Goal: Information Seeking & Learning: Compare options

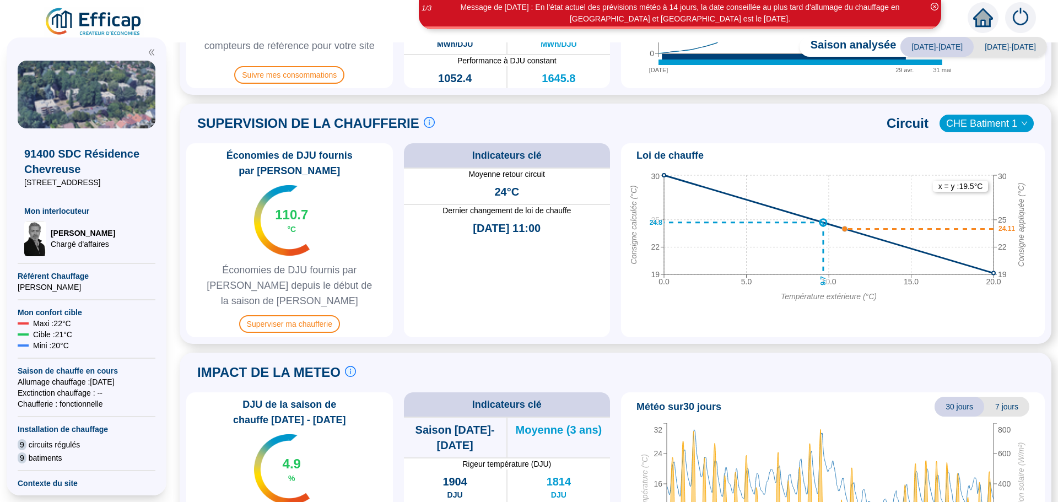
scroll to position [386, 0]
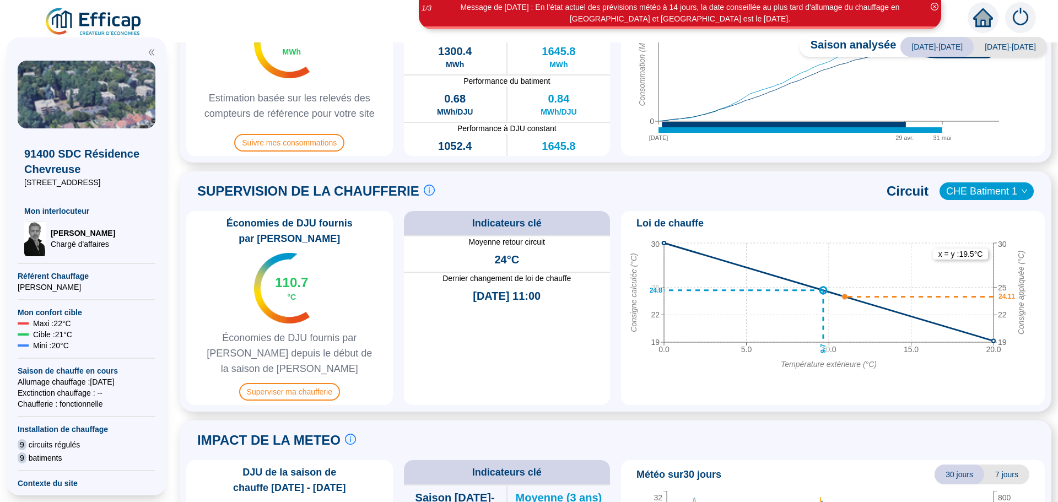
drag, startPoint x: 939, startPoint y: 212, endPoint x: 1016, endPoint y: 170, distance: 87.8
click at [1016, 169] on div "Saison analysée [DATE]-[DATE] [DATE]-[DATE] PILOTAGE DU CONFORT Le pilotage du …" at bounding box center [615, 272] width 885 height 460
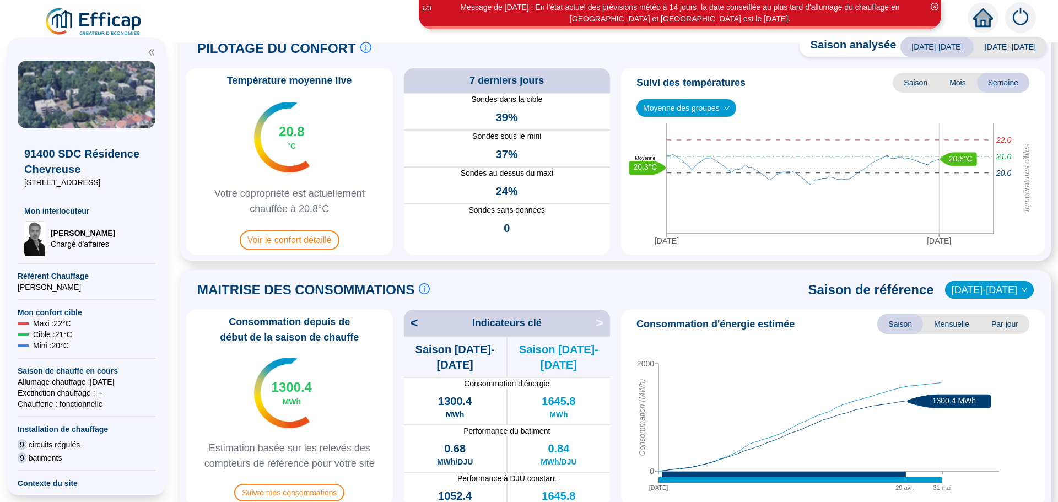
scroll to position [0, 0]
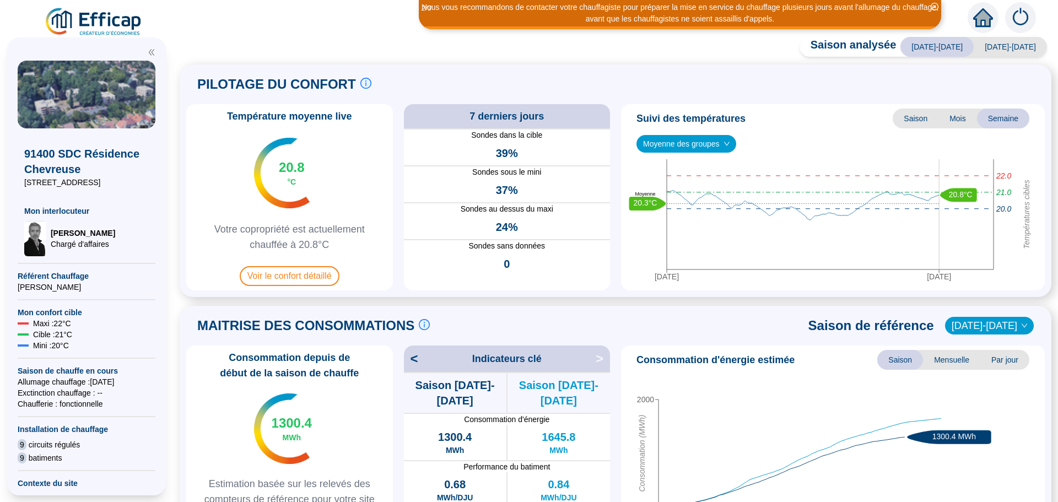
drag, startPoint x: 963, startPoint y: 312, endPoint x: 985, endPoint y: 81, distance: 231.9
click at [985, 81] on div "PILOTAGE DU CONFORT Le pilotage du confort est fondamental pour le confort de t…" at bounding box center [615, 84] width 859 height 26
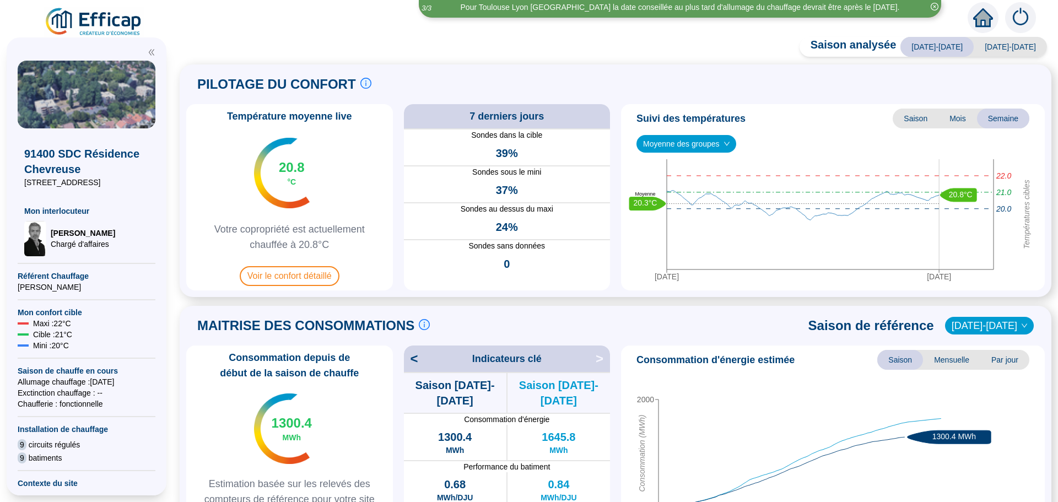
click at [960, 99] on div "PILOTAGE DU CONFORT Le pilotage du confort est fondamental pour le confort de t…" at bounding box center [615, 180] width 859 height 219
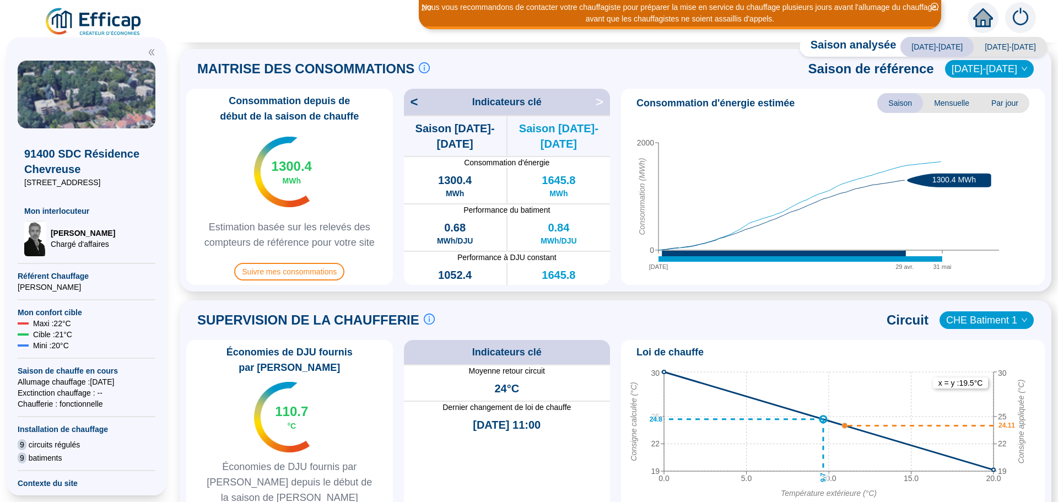
scroll to position [274, 0]
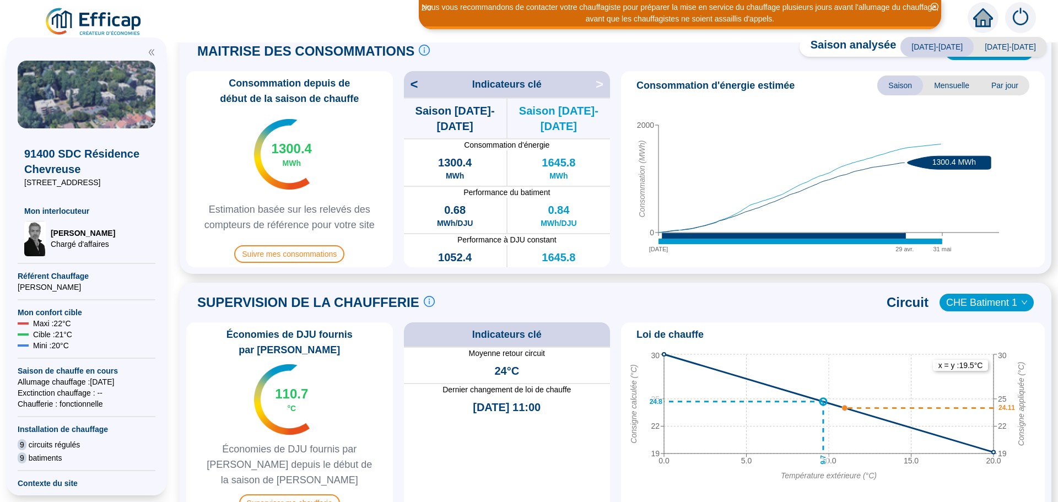
click at [993, 298] on span "CHE Batiment 1" at bounding box center [986, 302] width 81 height 17
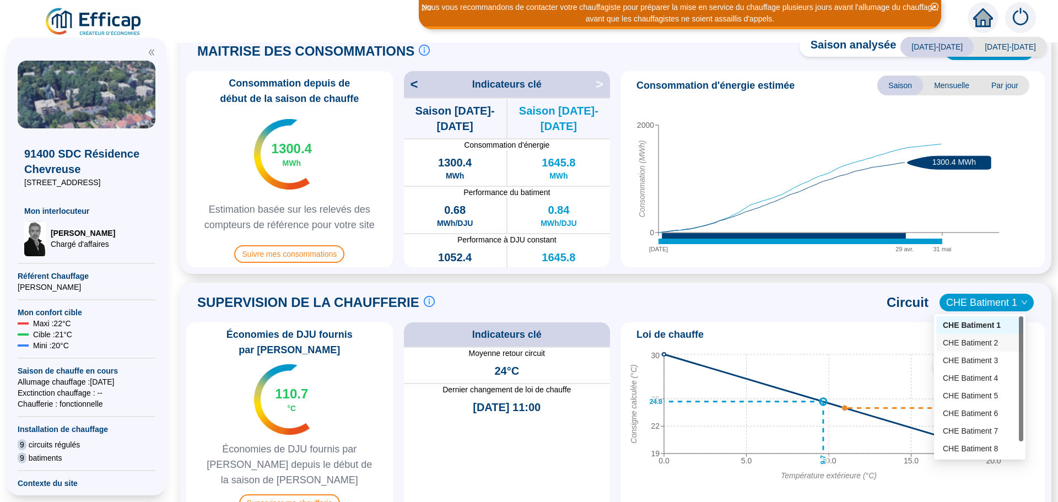
click at [982, 342] on div "CHE Batiment 2" at bounding box center [980, 343] width 74 height 12
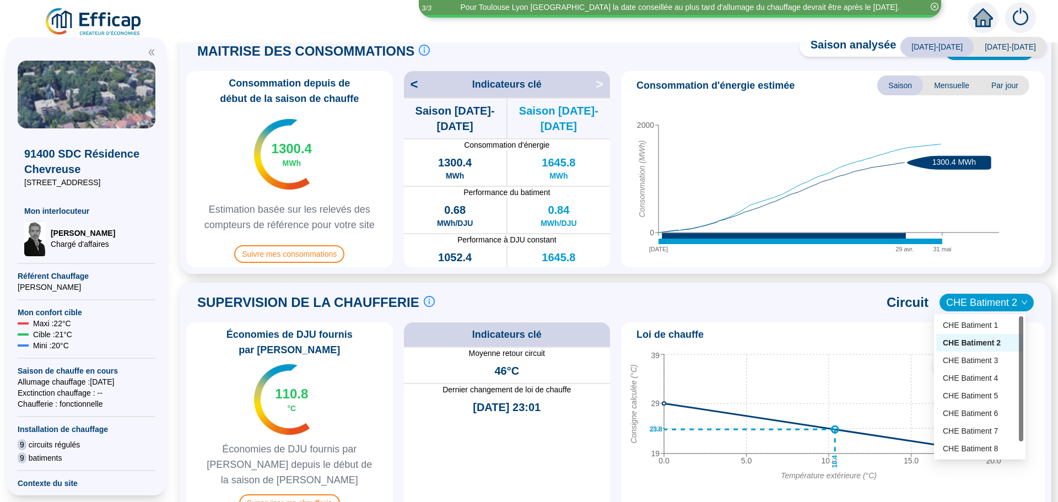
click at [992, 298] on span "CHE Batiment 2" at bounding box center [986, 302] width 81 height 17
click at [968, 363] on div "CHE Batiment 3" at bounding box center [980, 361] width 74 height 12
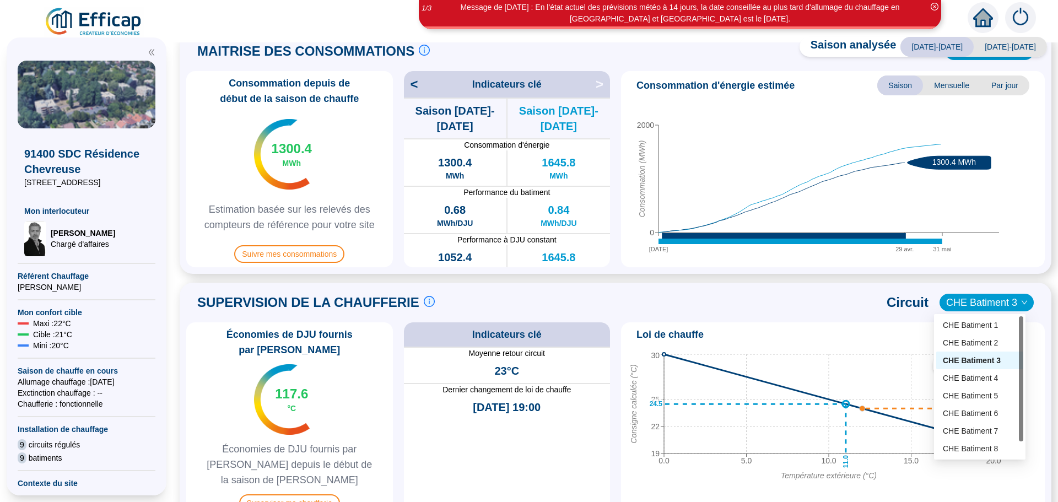
click at [965, 303] on span "CHE Batiment 3" at bounding box center [986, 302] width 81 height 17
click at [983, 380] on div "CHE Batiment 4" at bounding box center [980, 379] width 74 height 12
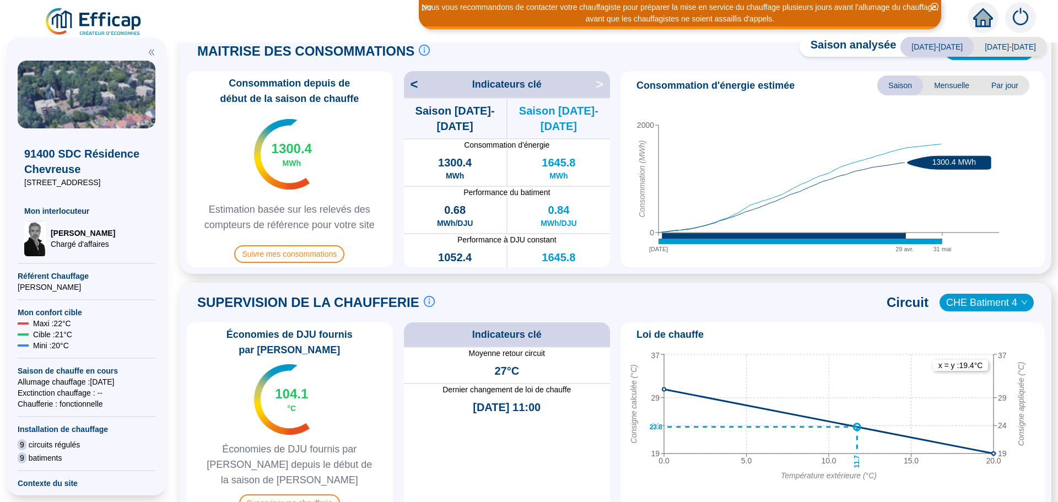
click at [968, 298] on span "CHE Batiment 4" at bounding box center [986, 302] width 81 height 17
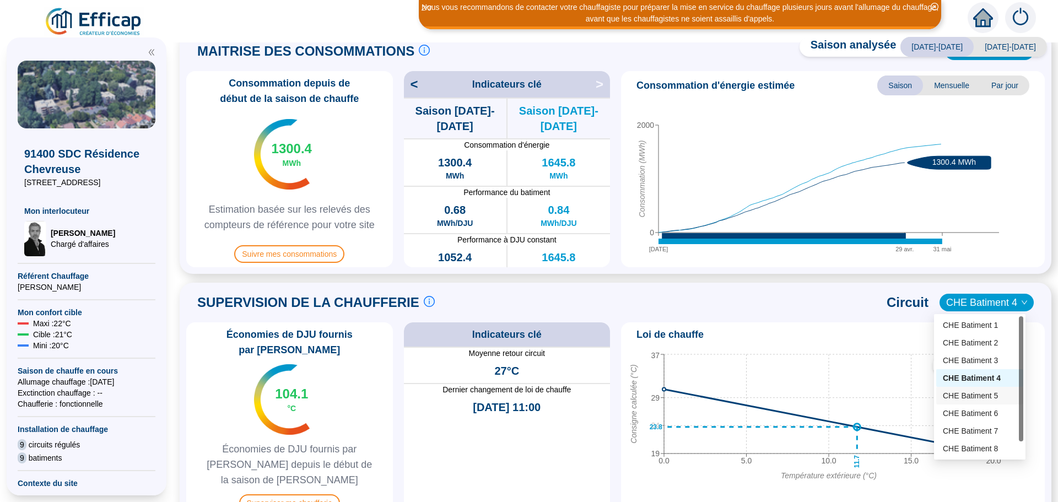
click at [976, 397] on div "CHE Batiment 5" at bounding box center [980, 396] width 74 height 12
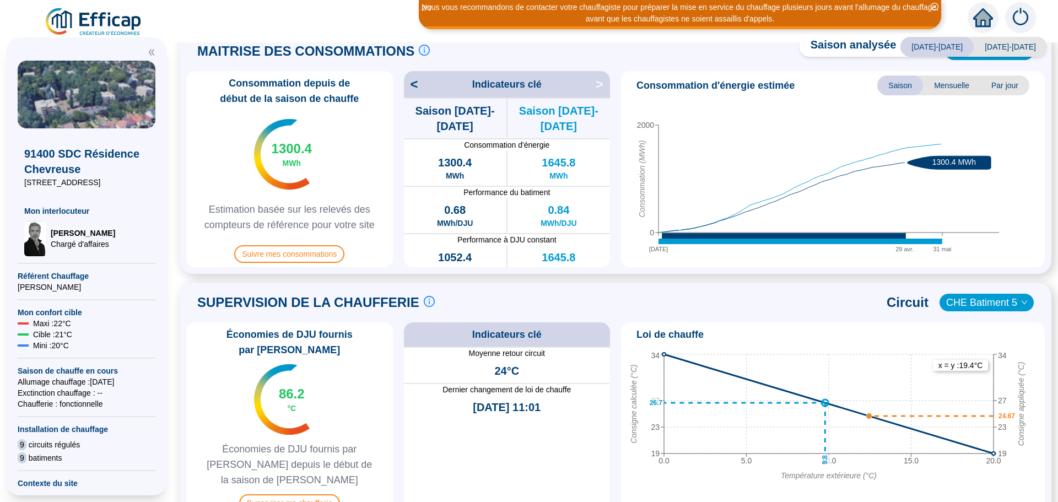
click at [961, 301] on span "CHE Batiment 5" at bounding box center [986, 302] width 81 height 17
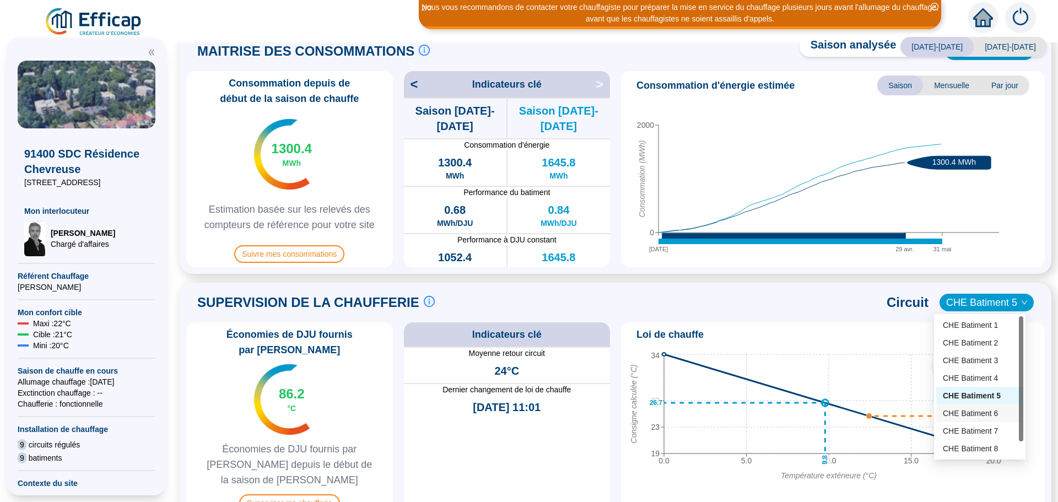
click at [979, 415] on div "CHE Batiment 6" at bounding box center [980, 414] width 74 height 12
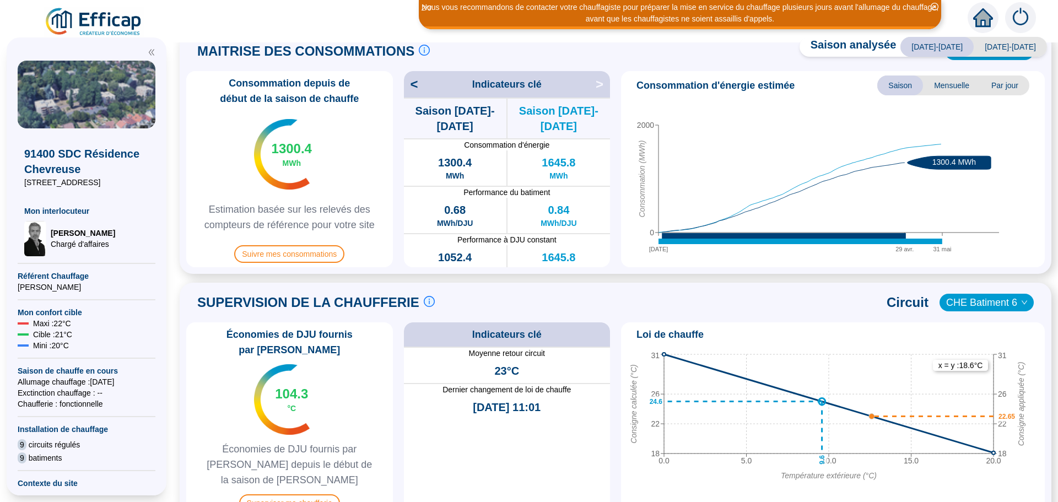
click at [969, 303] on span "CHE Batiment 6" at bounding box center [986, 302] width 81 height 17
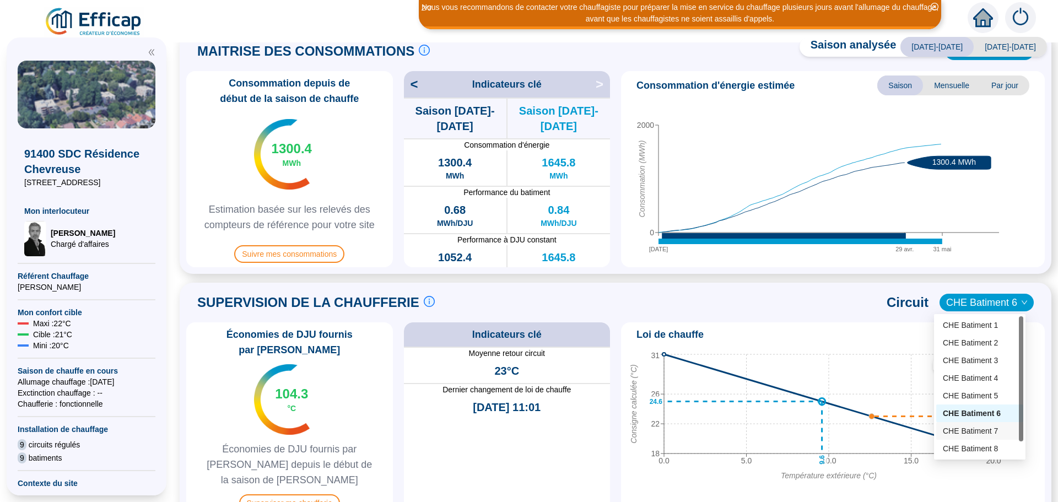
click at [989, 434] on div "CHE Batiment 7" at bounding box center [980, 431] width 74 height 12
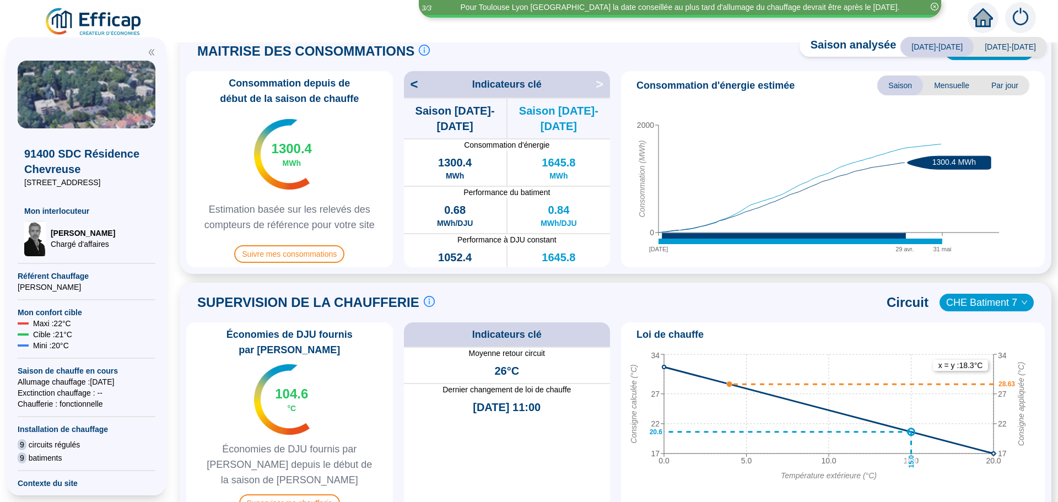
click at [988, 305] on span "CHE Batiment 7" at bounding box center [986, 302] width 81 height 17
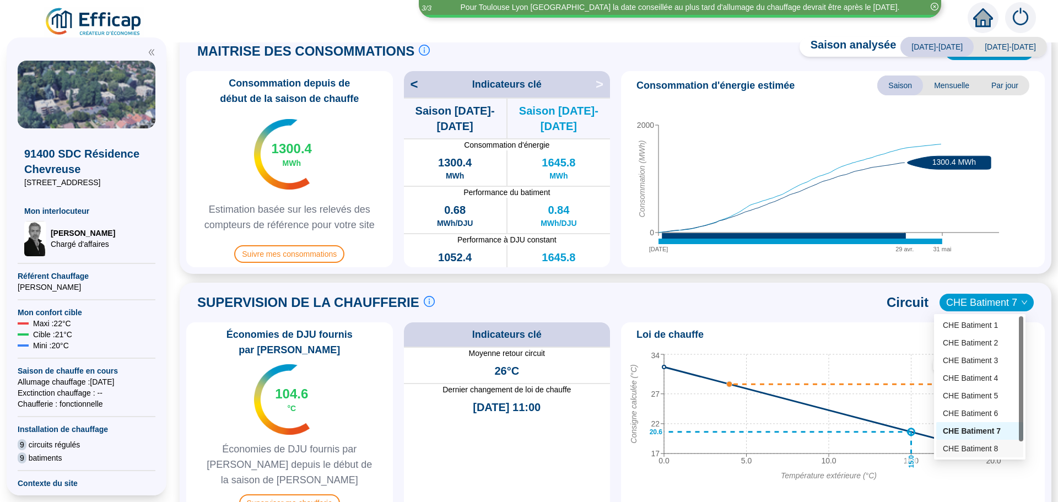
click at [970, 445] on div "CHE Batiment 8" at bounding box center [980, 449] width 74 height 12
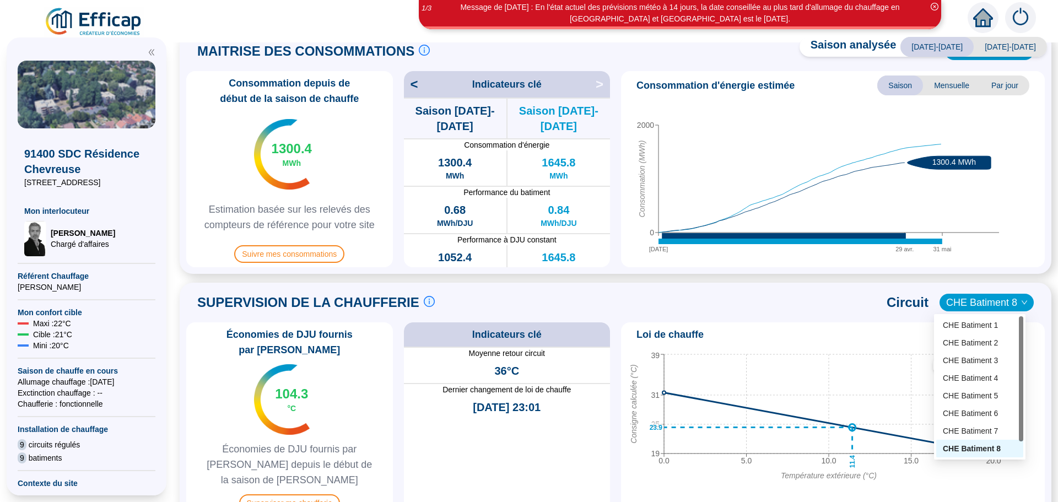
click at [987, 303] on span "CHE Batiment 8" at bounding box center [986, 302] width 81 height 17
drag, startPoint x: 1021, startPoint y: 380, endPoint x: 1021, endPoint y: 412, distance: 32.5
click at [1021, 412] on div at bounding box center [1021, 394] width 4 height 125
click at [974, 449] on div "CHE Batiment 9" at bounding box center [980, 449] width 74 height 12
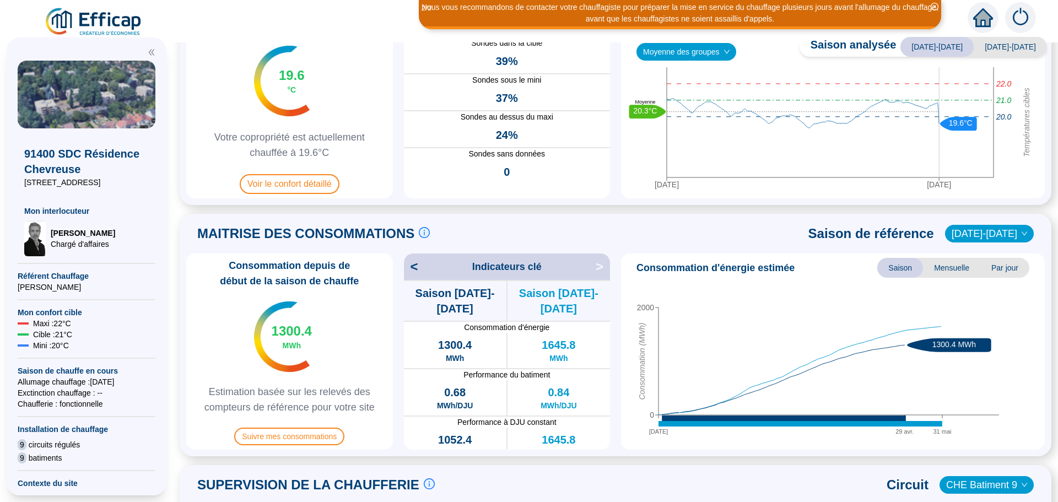
scroll to position [0, 0]
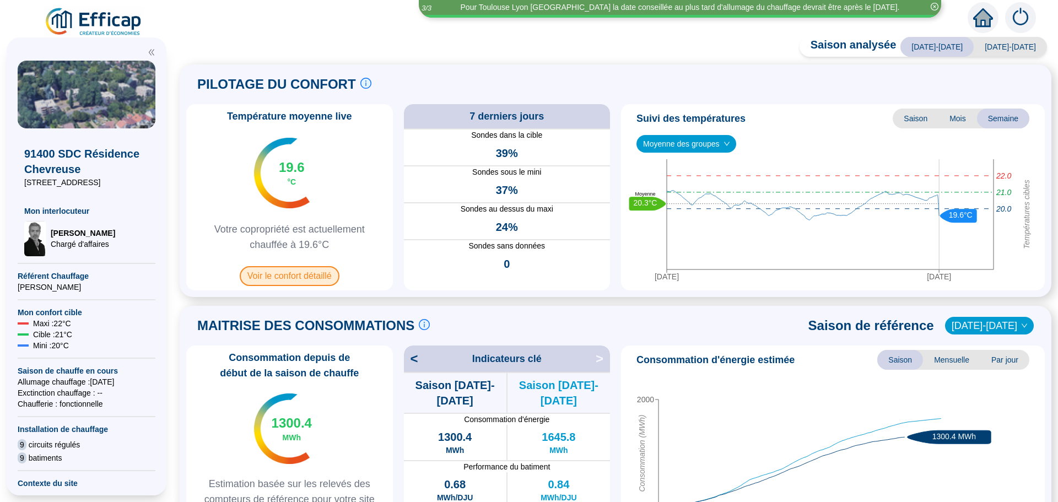
click at [301, 274] on span "Voir le confort détaillé" at bounding box center [290, 276] width 100 height 20
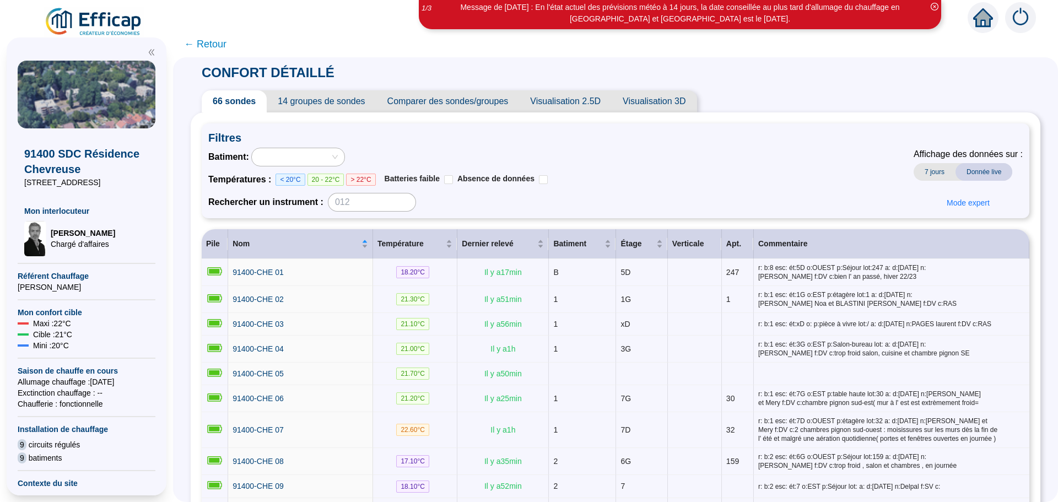
click at [456, 101] on span "Comparer des sondes/groupes" at bounding box center [447, 101] width 143 height 22
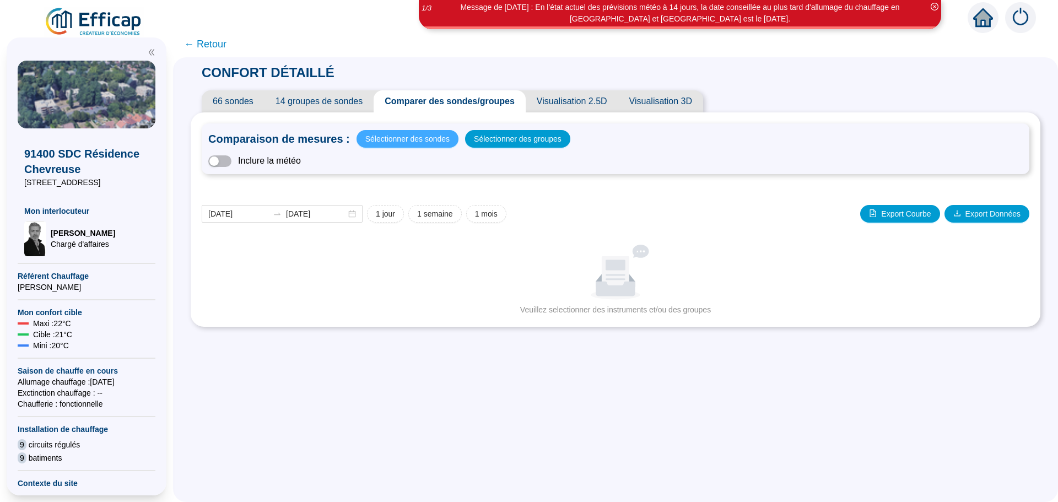
click at [413, 143] on span "Sélectionner des sondes" at bounding box center [407, 138] width 84 height 15
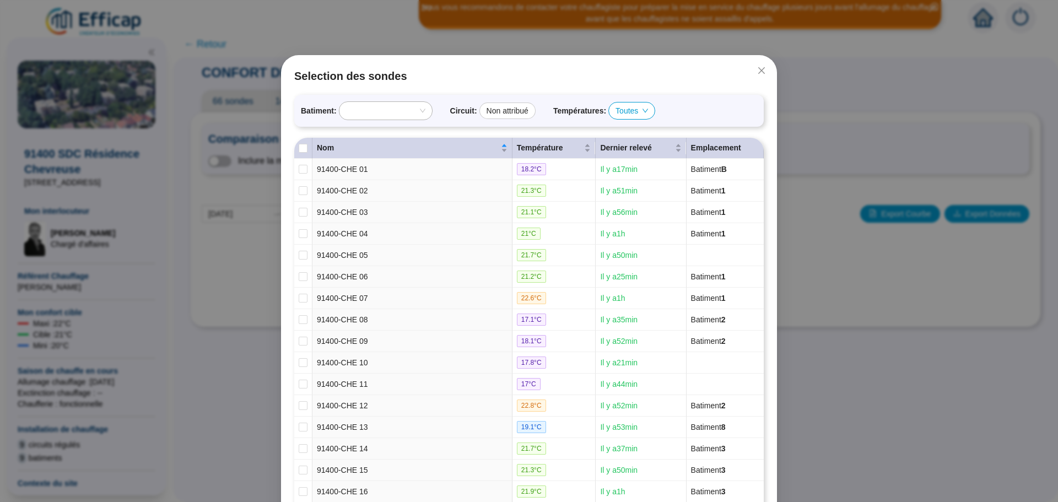
click at [753, 72] on span "Fermer" at bounding box center [762, 70] width 18 height 9
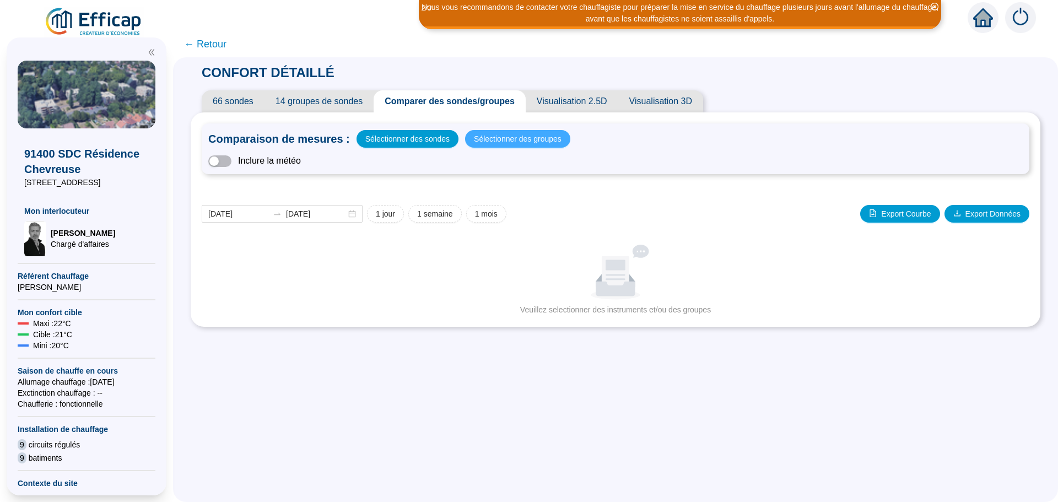
click at [508, 139] on span "Sélectionner des groupes" at bounding box center [518, 138] width 88 height 15
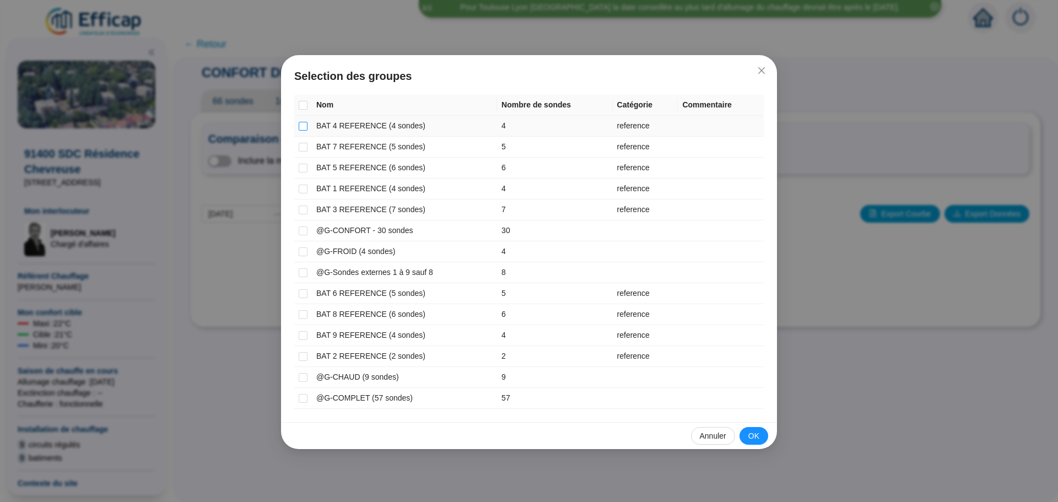
click at [300, 125] on input "checkbox" at bounding box center [303, 126] width 9 height 9
checkbox input "true"
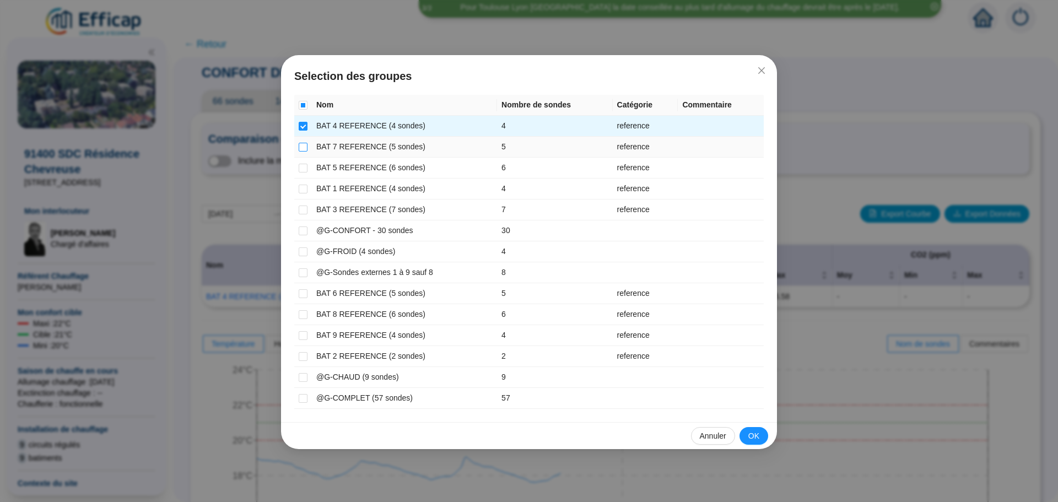
click at [304, 146] on input "checkbox" at bounding box center [303, 147] width 9 height 9
checkbox input "true"
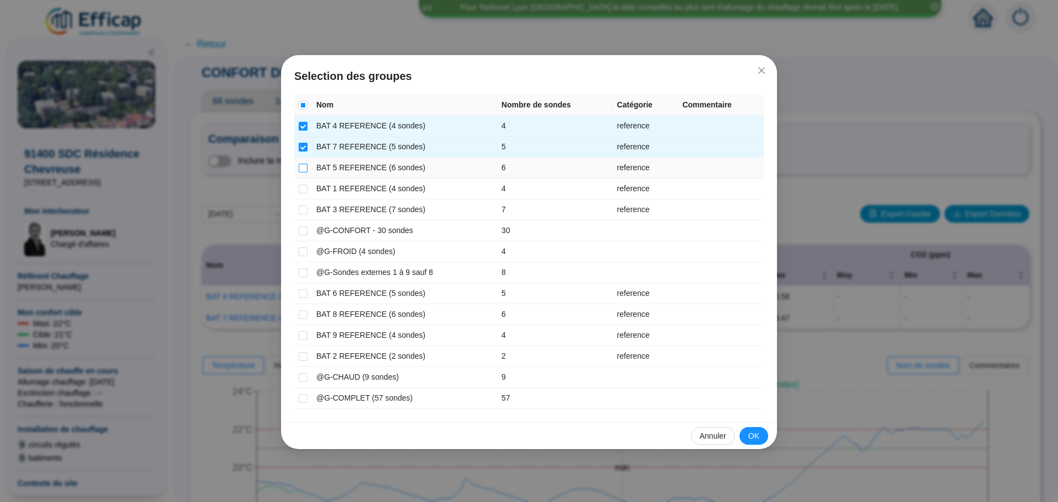
click at [302, 170] on input "checkbox" at bounding box center [303, 168] width 9 height 9
checkbox input "true"
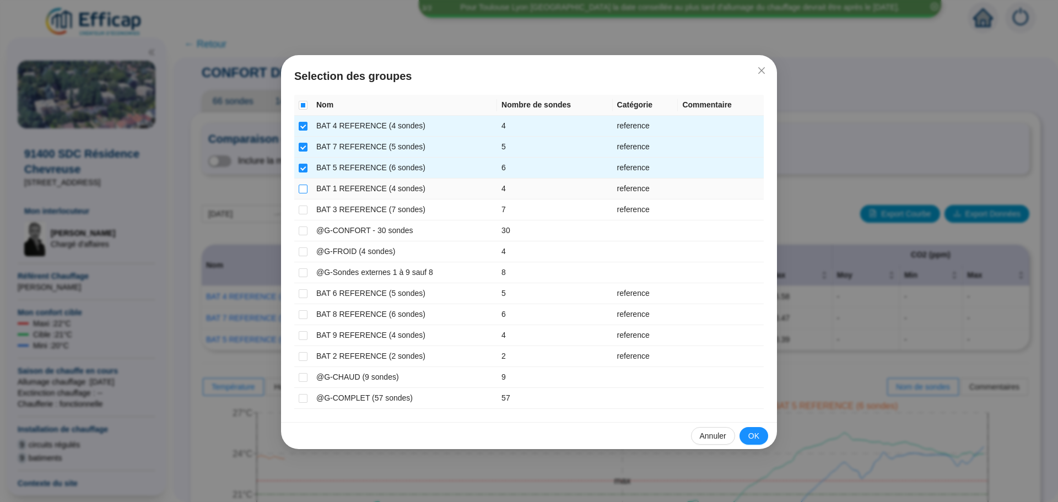
click at [300, 186] on input "checkbox" at bounding box center [303, 189] width 9 height 9
checkbox input "true"
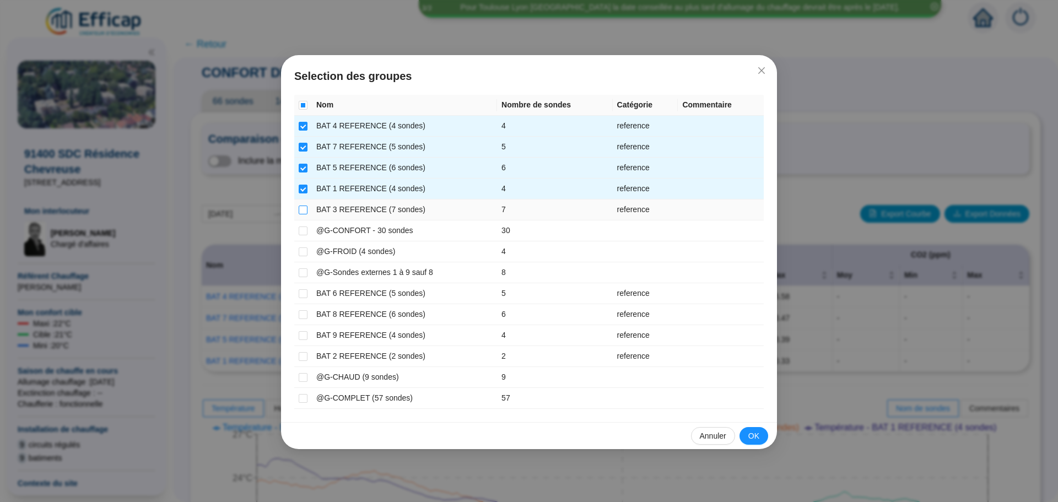
click at [306, 209] on input "checkbox" at bounding box center [303, 210] width 9 height 9
checkbox input "true"
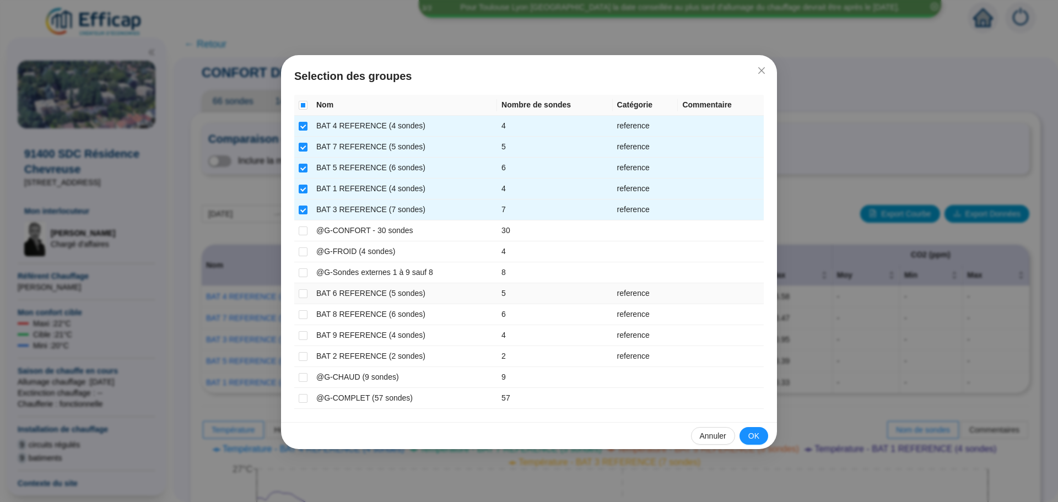
click at [309, 293] on td at bounding box center [303, 293] width 18 height 21
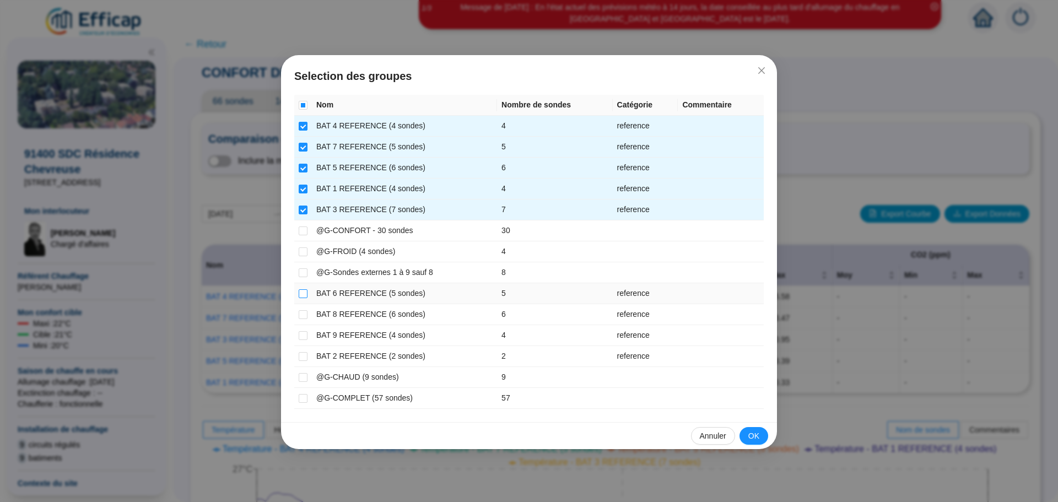
click at [299, 293] on input "checkbox" at bounding box center [303, 293] width 9 height 9
checkbox input "true"
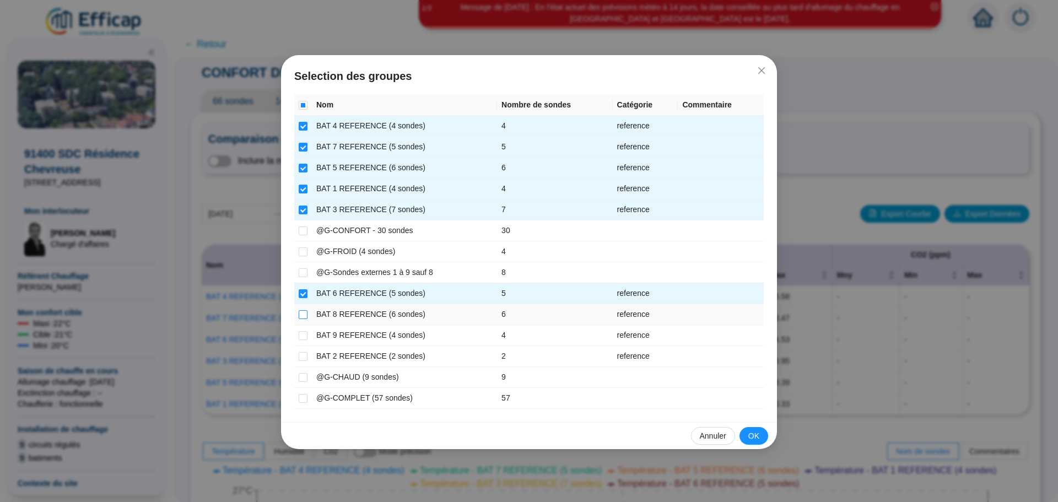
click at [303, 314] on input "checkbox" at bounding box center [303, 314] width 9 height 9
checkbox input "true"
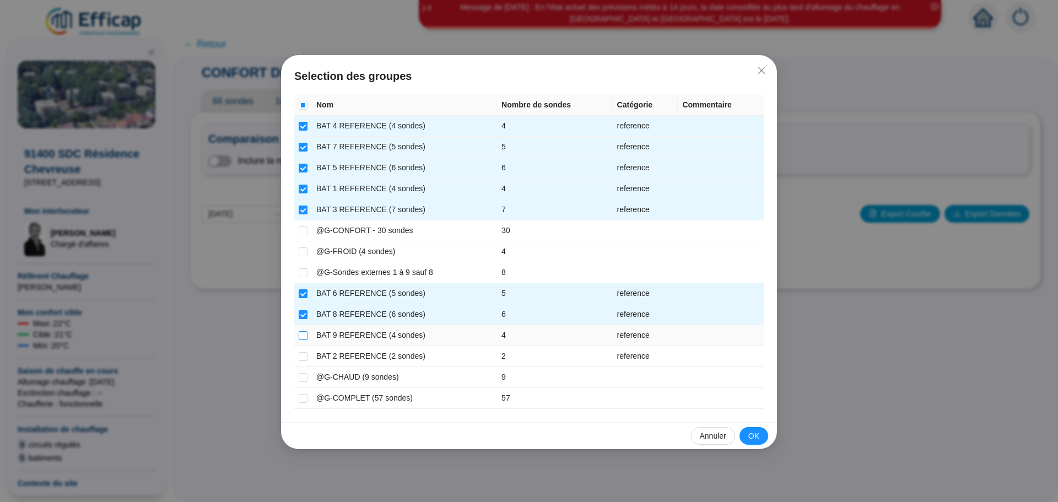
click at [299, 334] on input "checkbox" at bounding box center [303, 335] width 9 height 9
checkbox input "true"
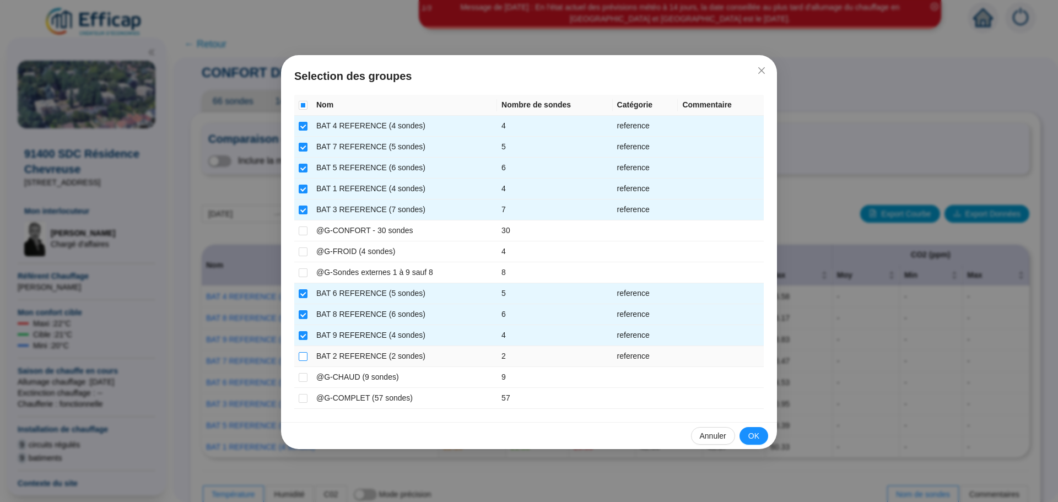
click at [301, 354] on input "checkbox" at bounding box center [303, 356] width 9 height 9
checkbox input "true"
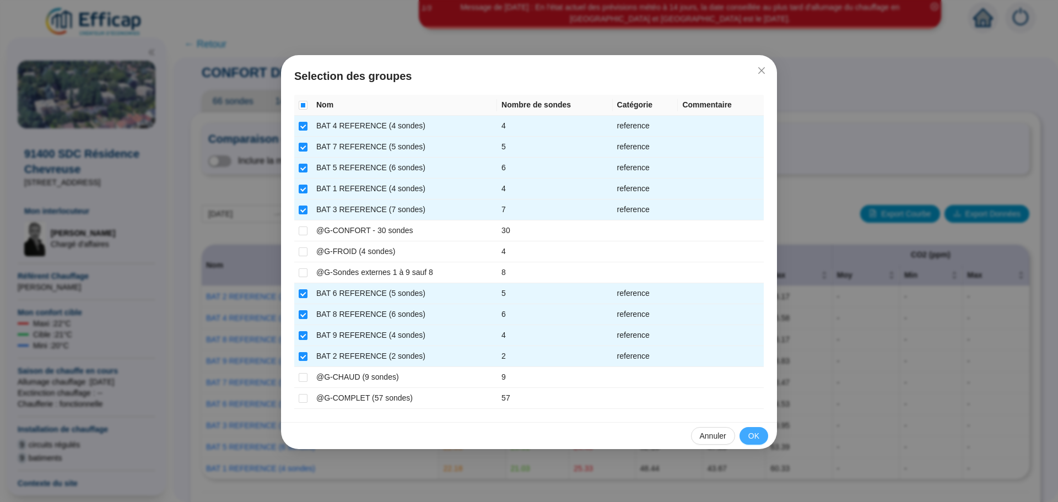
click at [750, 437] on span "OK" at bounding box center [753, 436] width 11 height 12
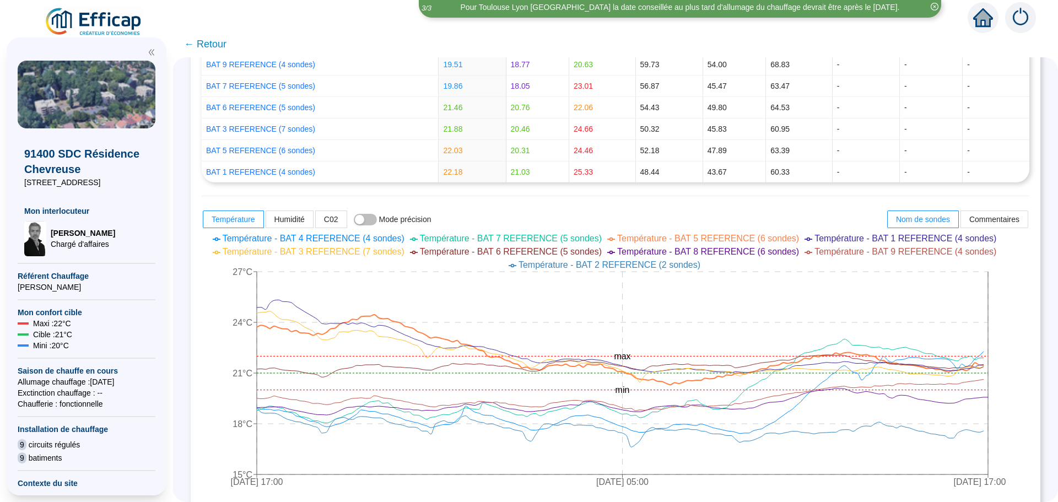
scroll to position [288, 0]
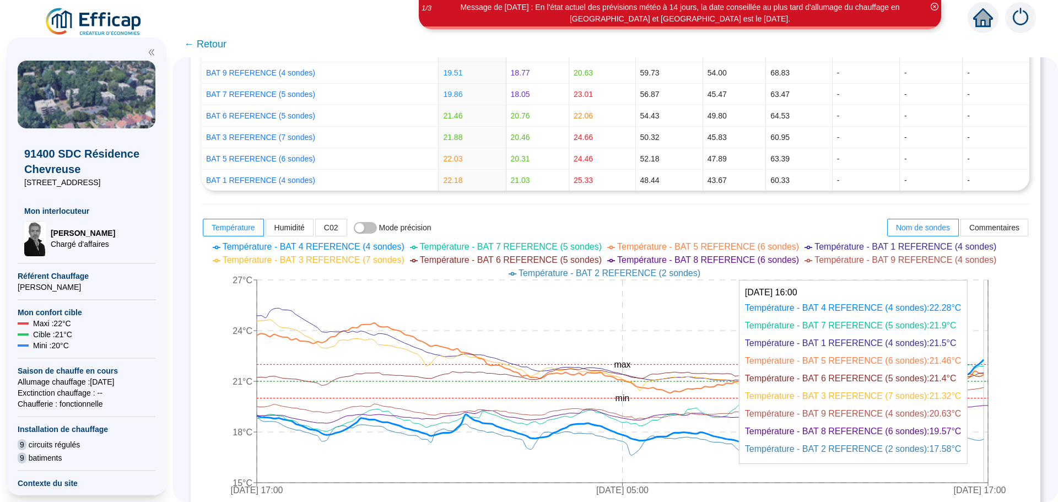
click at [984, 360] on icon at bounding box center [620, 401] width 727 height 82
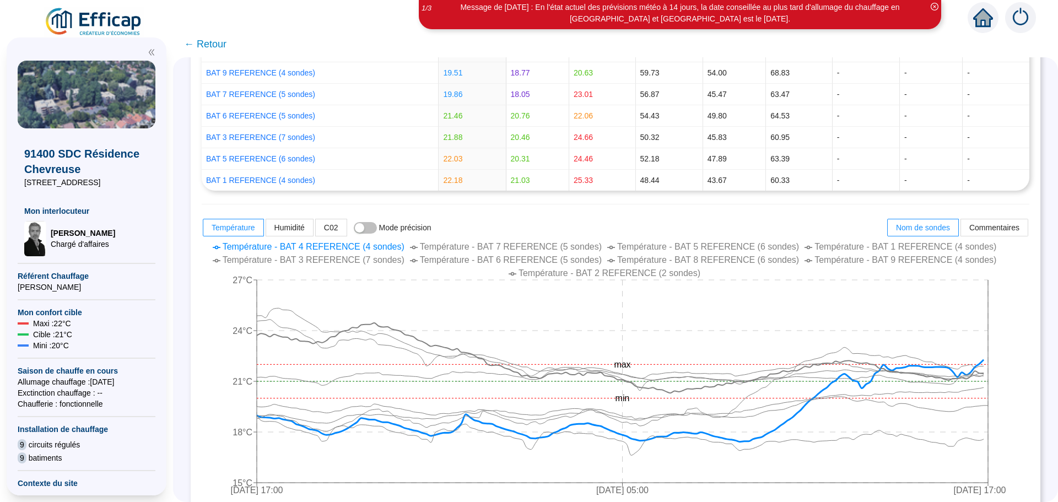
click at [224, 45] on span "← Retour" at bounding box center [205, 43] width 42 height 15
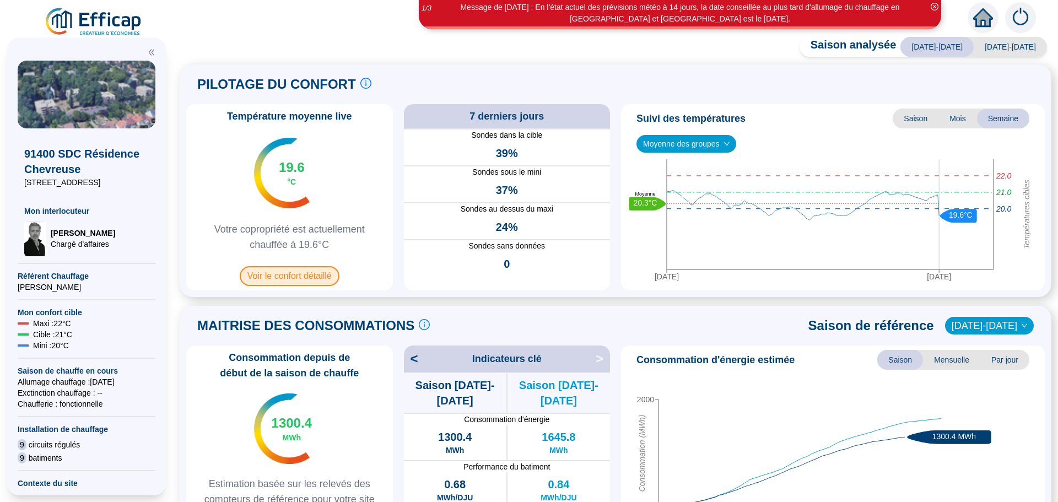
click at [291, 276] on span "Voir le confort détaillé" at bounding box center [290, 276] width 100 height 20
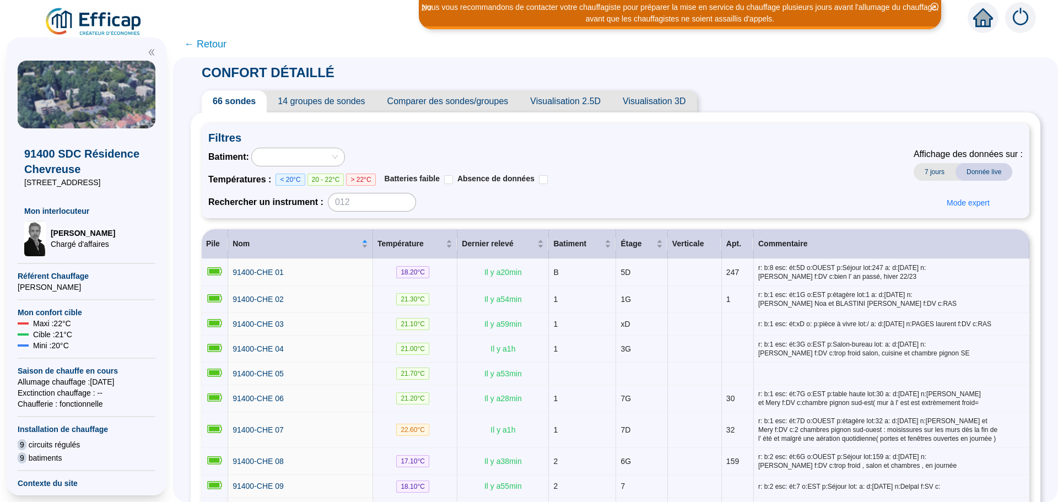
click at [477, 103] on span "Comparer des sondes/groupes" at bounding box center [447, 101] width 143 height 22
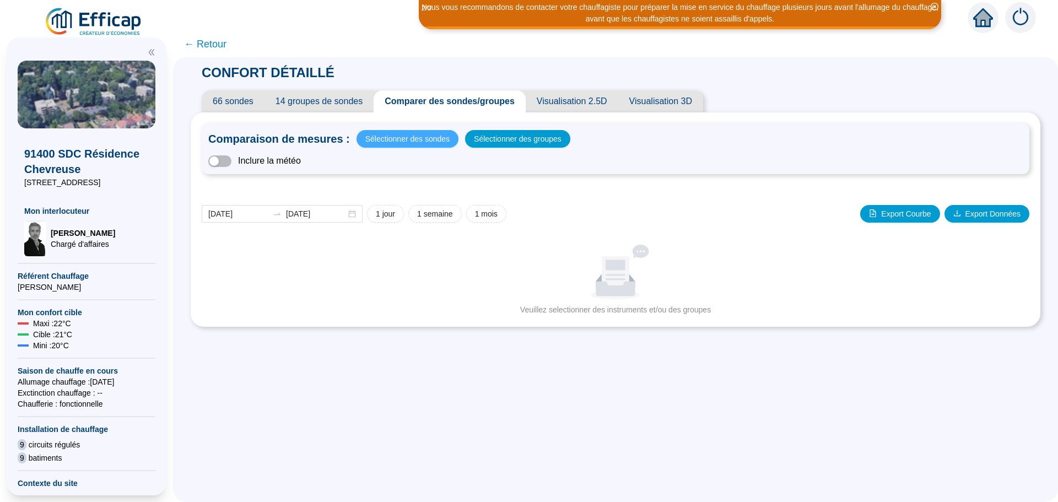
click at [408, 143] on span "Sélectionner des sondes" at bounding box center [407, 138] width 84 height 15
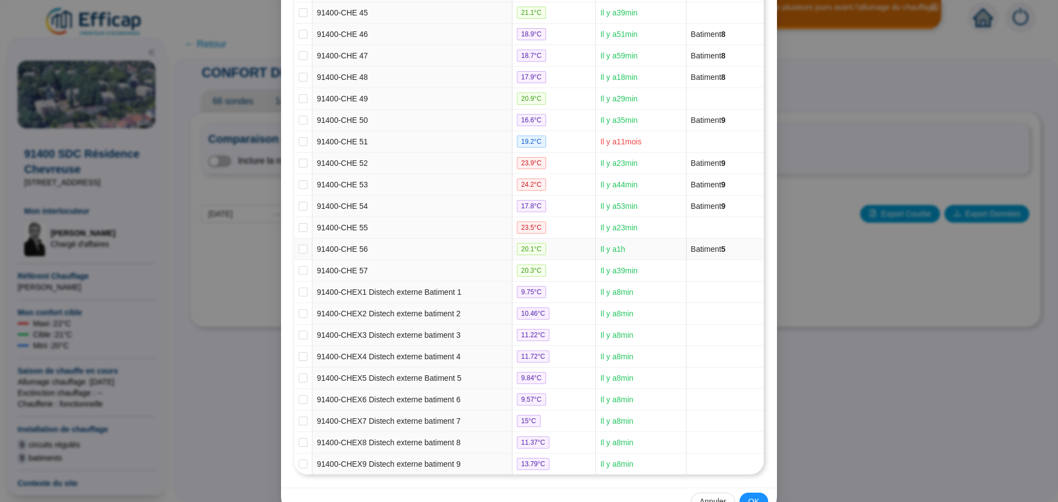
scroll to position [1128, 0]
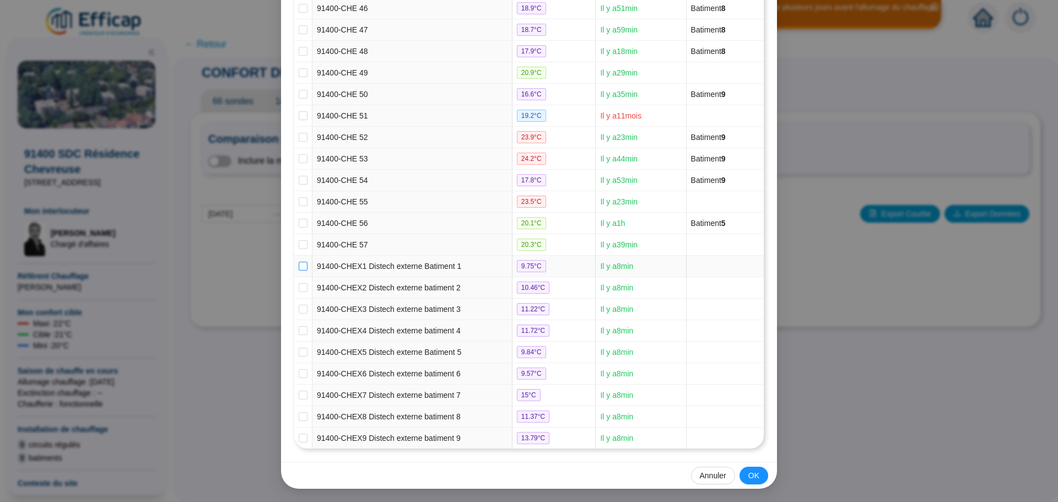
click at [299, 264] on input "checkbox" at bounding box center [303, 266] width 9 height 9
checkbox input "true"
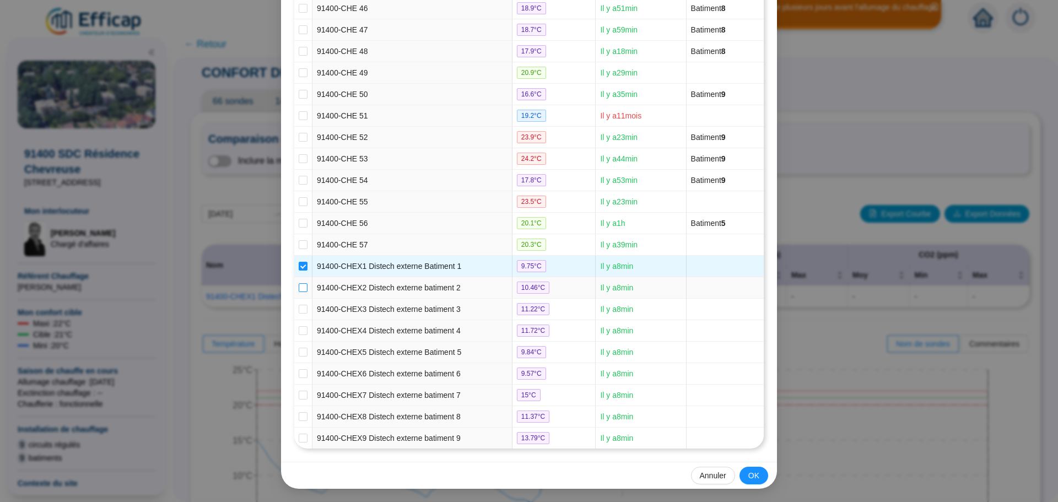
click at [299, 285] on input "checkbox" at bounding box center [303, 287] width 9 height 9
checkbox input "true"
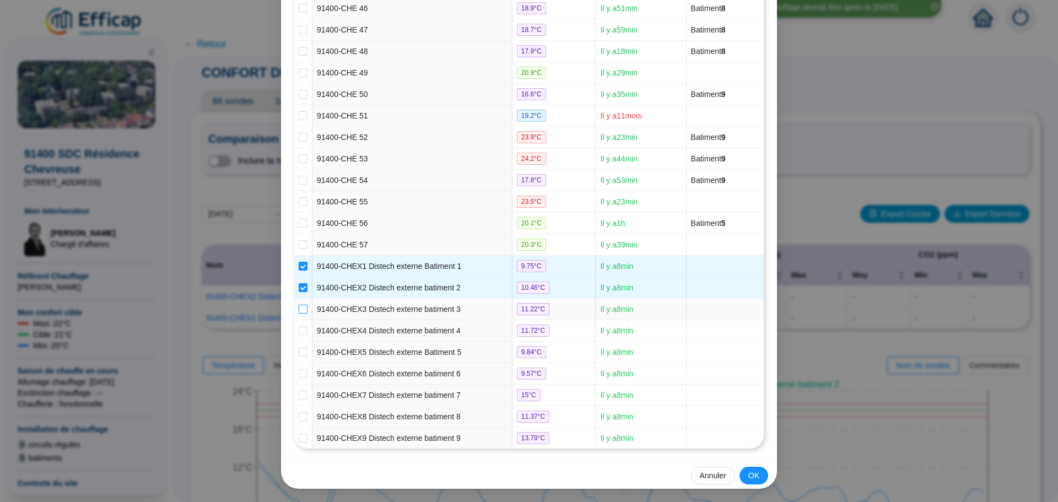
click at [299, 309] on input "checkbox" at bounding box center [303, 309] width 9 height 9
checkbox input "true"
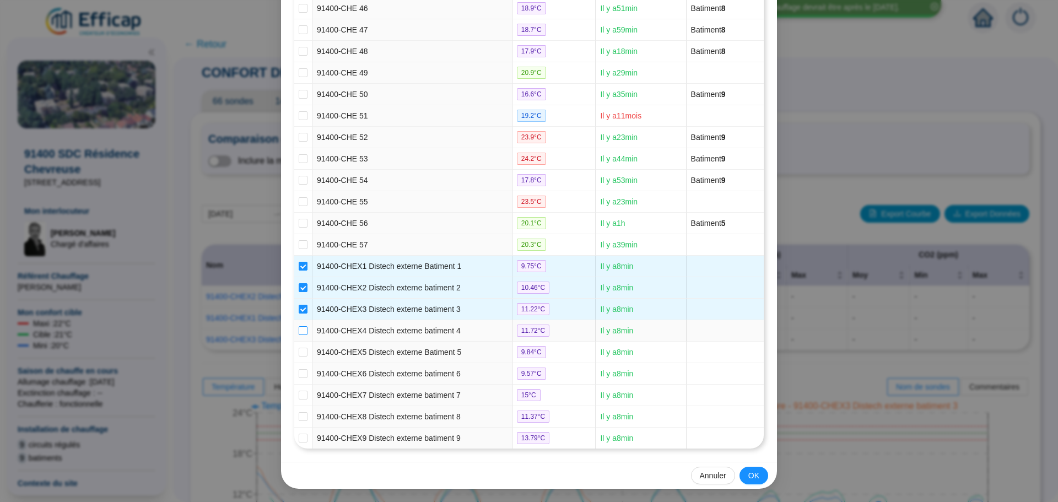
click at [299, 328] on input "checkbox" at bounding box center [303, 330] width 9 height 9
checkbox input "true"
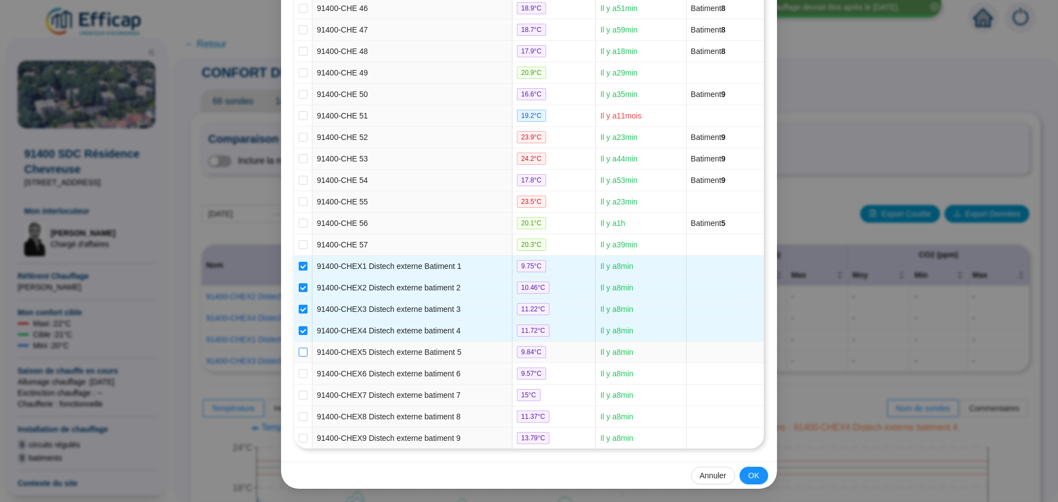
click at [299, 351] on input "checkbox" at bounding box center [303, 352] width 9 height 9
checkbox input "true"
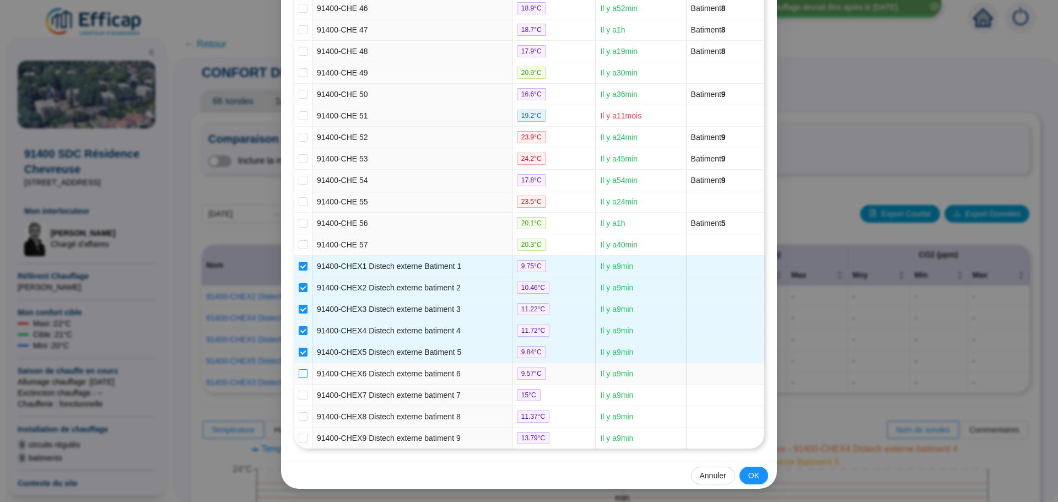
click at [302, 374] on input "checkbox" at bounding box center [303, 373] width 9 height 9
checkbox input "true"
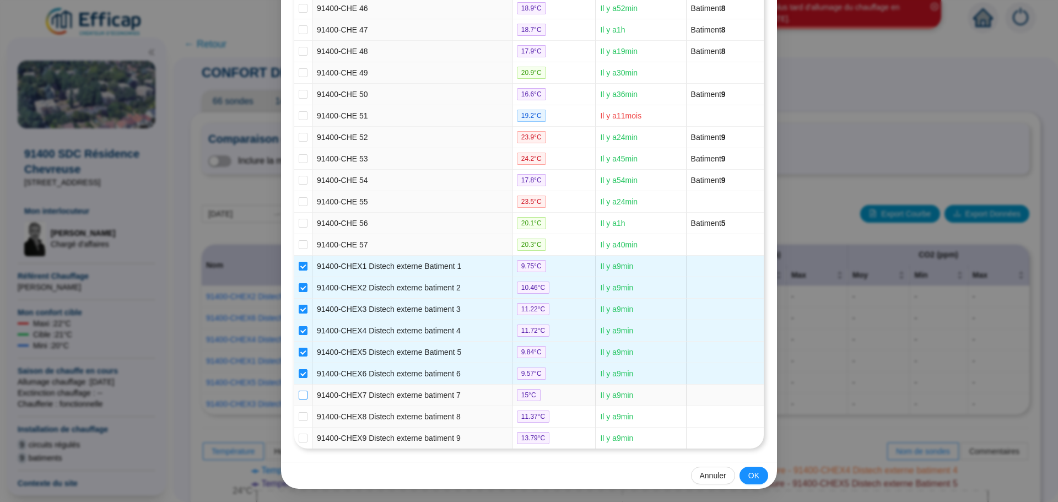
click at [302, 395] on input "checkbox" at bounding box center [303, 395] width 9 height 9
checkbox input "true"
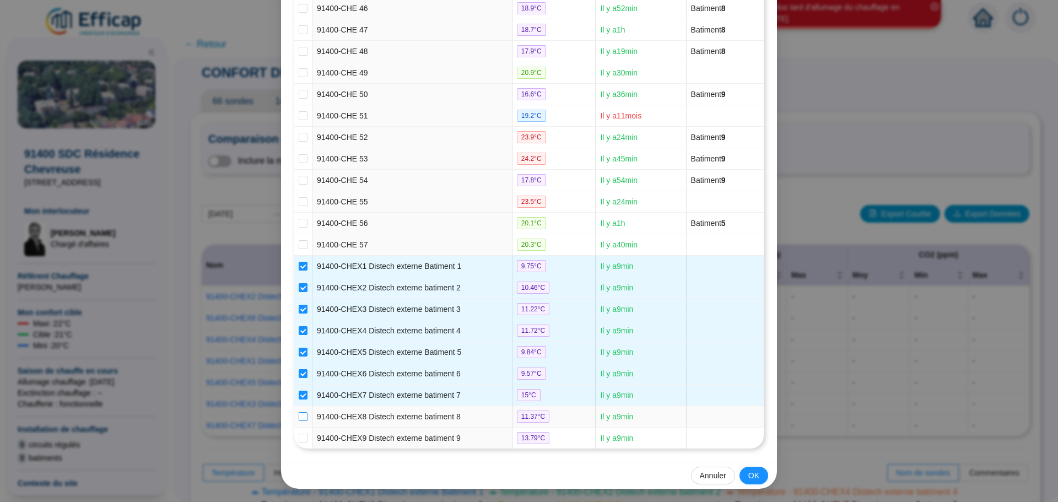
click at [299, 420] on input "checkbox" at bounding box center [303, 416] width 9 height 9
checkbox input "true"
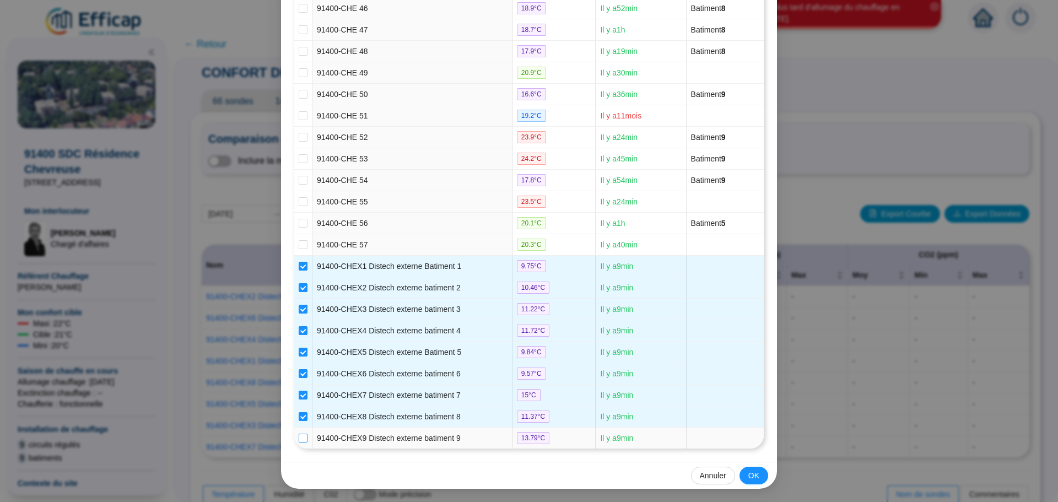
click at [299, 437] on input "checkbox" at bounding box center [303, 438] width 9 height 9
checkbox input "true"
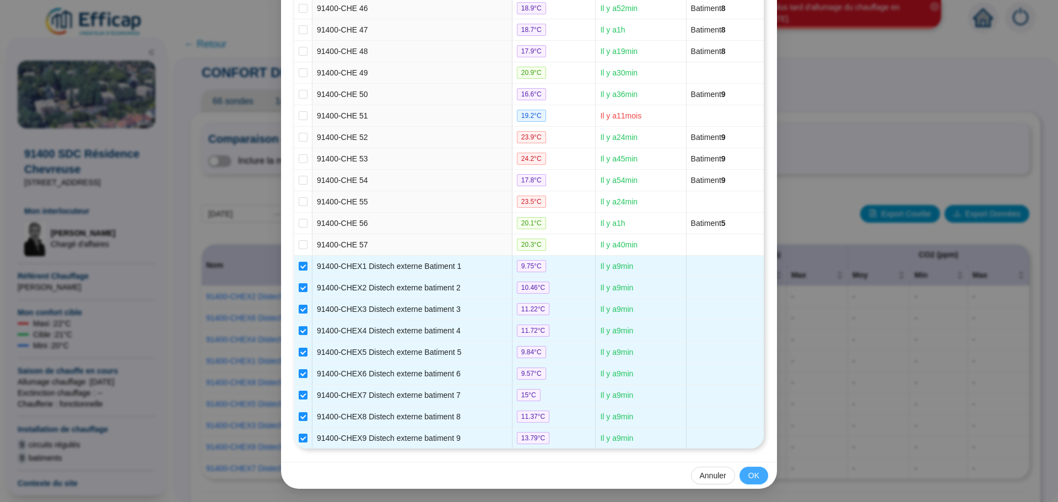
click at [754, 476] on span "OK" at bounding box center [753, 476] width 11 height 12
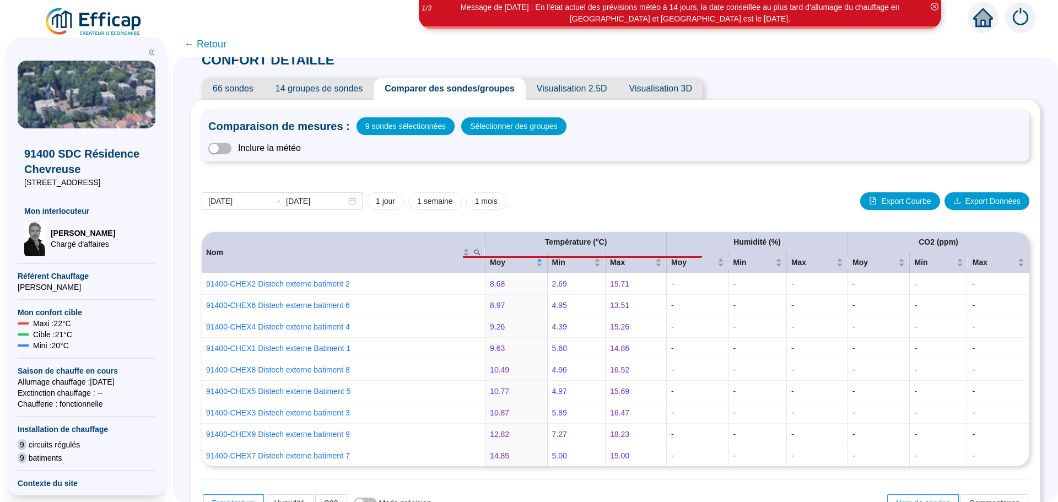
scroll to position [0, 0]
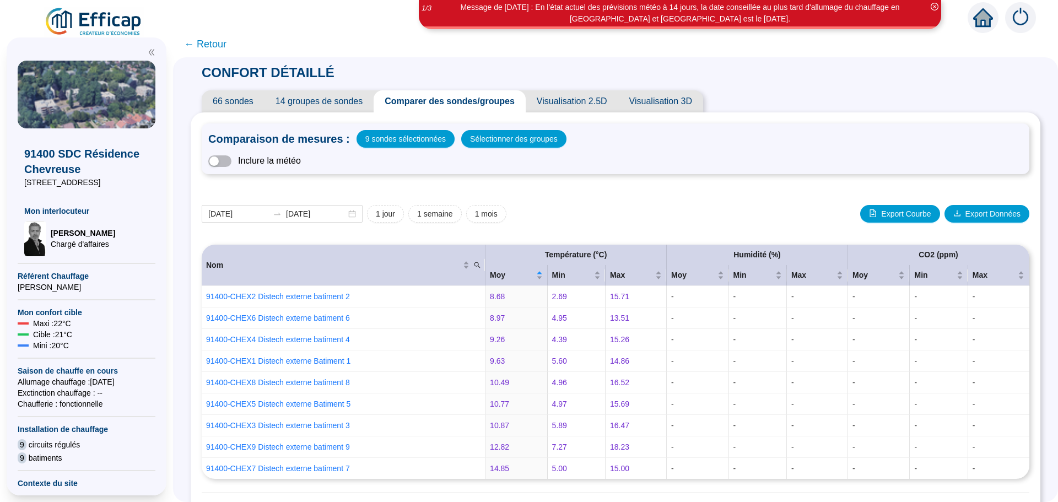
click at [466, 95] on span "Comparer des sondes/groupes" at bounding box center [450, 101] width 152 height 22
click at [462, 105] on span "Comparer des sondes/groupes" at bounding box center [450, 101] width 152 height 22
click at [497, 146] on span "Sélectionner des groupes" at bounding box center [514, 138] width 88 height 15
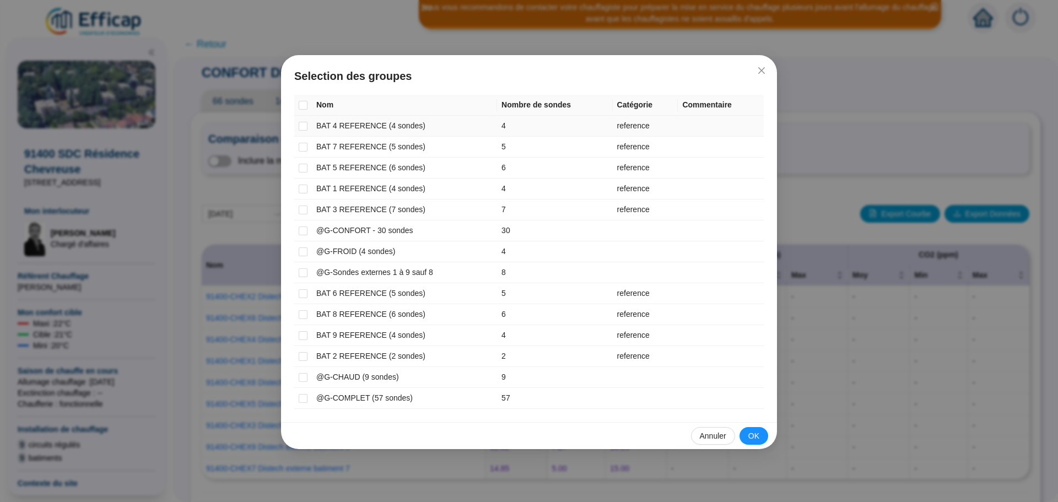
click at [305, 125] on input "checkbox" at bounding box center [303, 126] width 9 height 9
checkbox input "true"
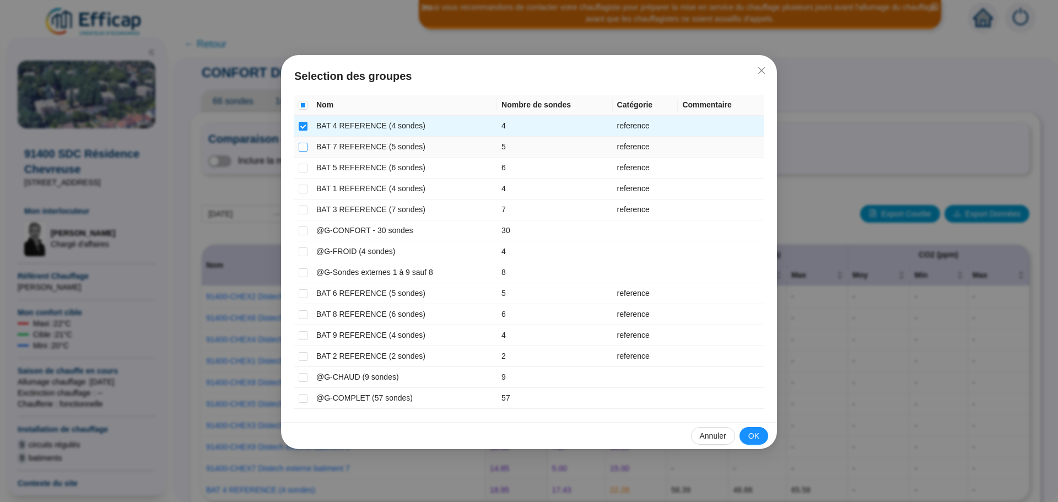
click at [307, 146] on input "checkbox" at bounding box center [303, 147] width 9 height 9
checkbox input "true"
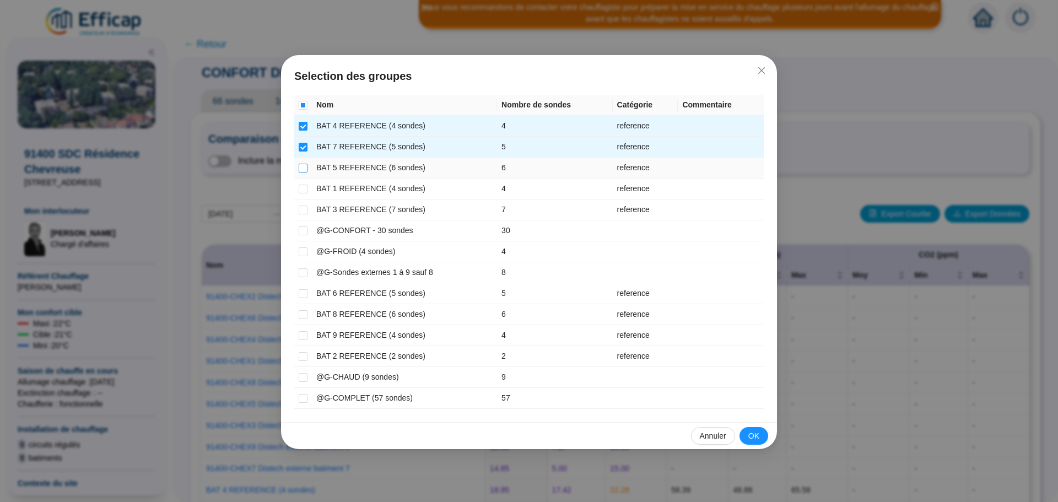
click at [304, 168] on input "checkbox" at bounding box center [303, 168] width 9 height 9
checkbox input "true"
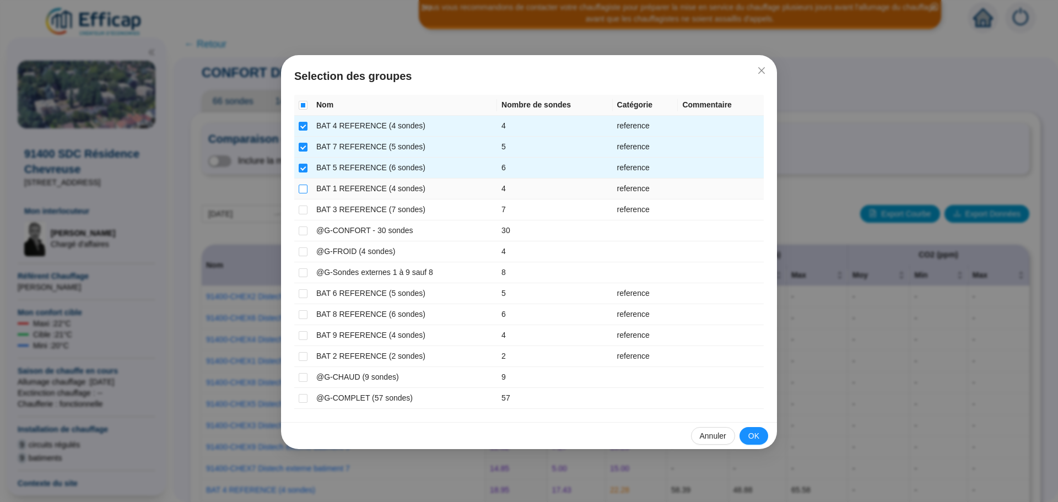
click at [302, 187] on input "checkbox" at bounding box center [303, 189] width 9 height 9
checkbox input "true"
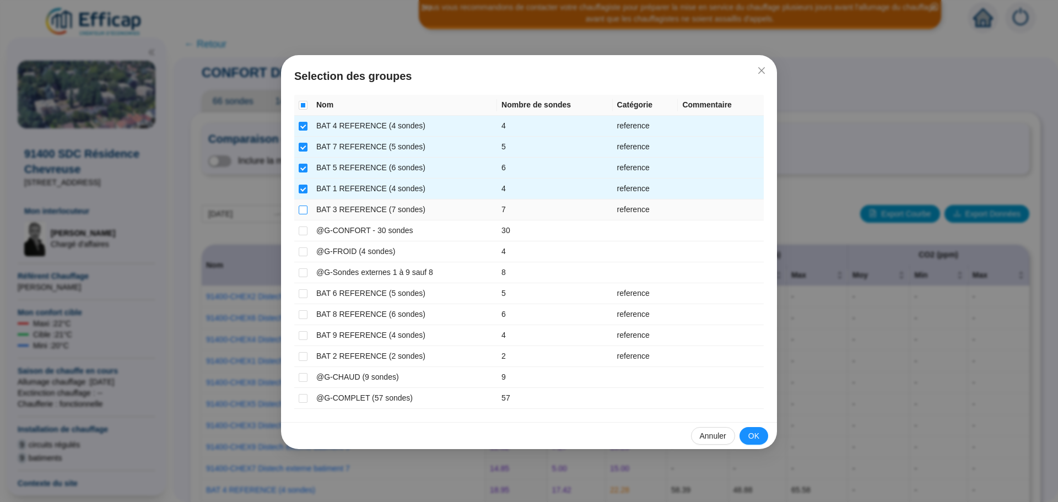
click at [303, 207] on input "checkbox" at bounding box center [303, 210] width 9 height 9
checkbox input "true"
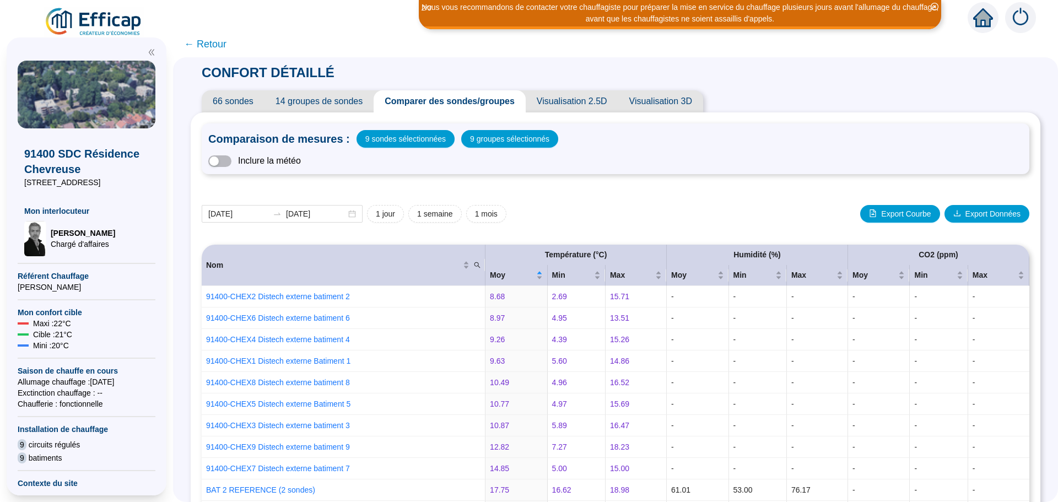
scroll to position [584, 0]
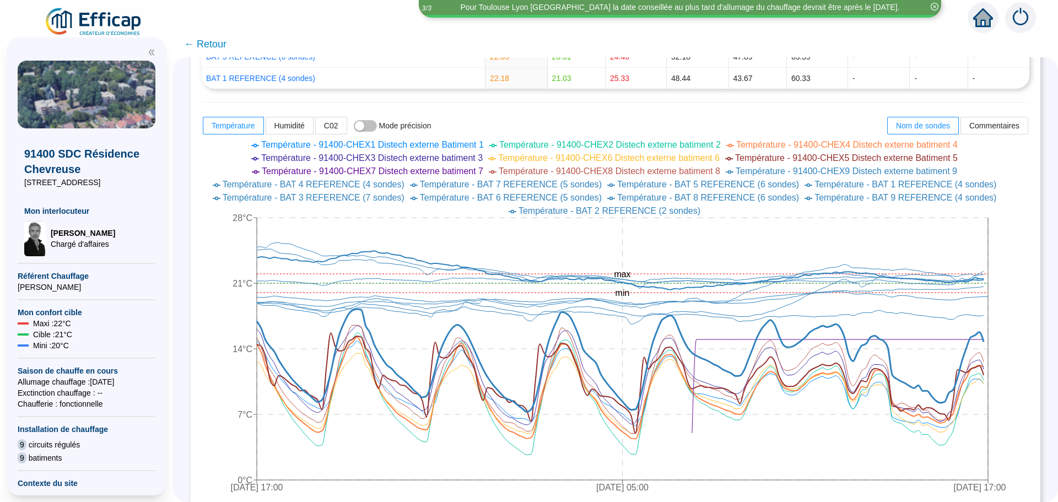
click at [217, 38] on span "← Retour" at bounding box center [205, 43] width 42 height 15
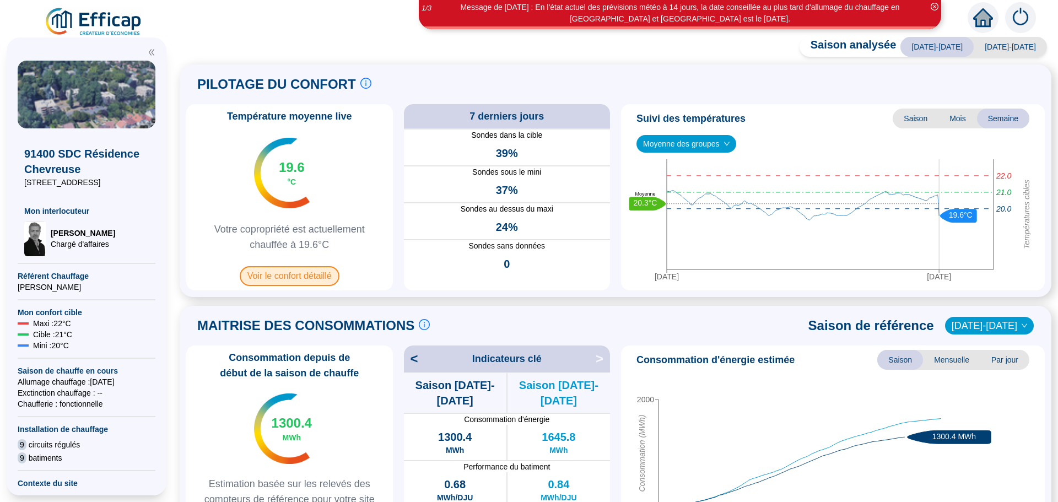
click at [301, 281] on span "Voir le confort détaillé" at bounding box center [290, 276] width 100 height 20
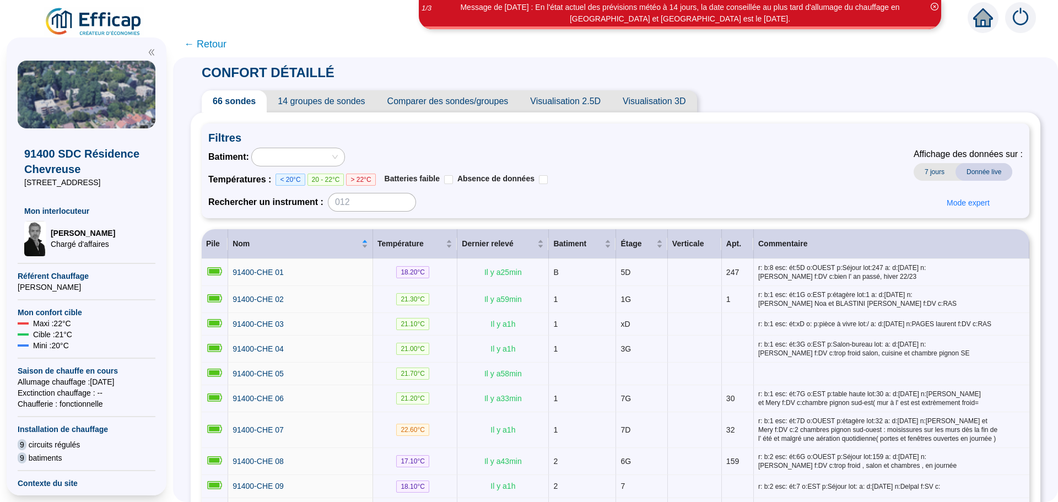
click at [480, 101] on span "Comparer des sondes/groupes" at bounding box center [447, 101] width 143 height 22
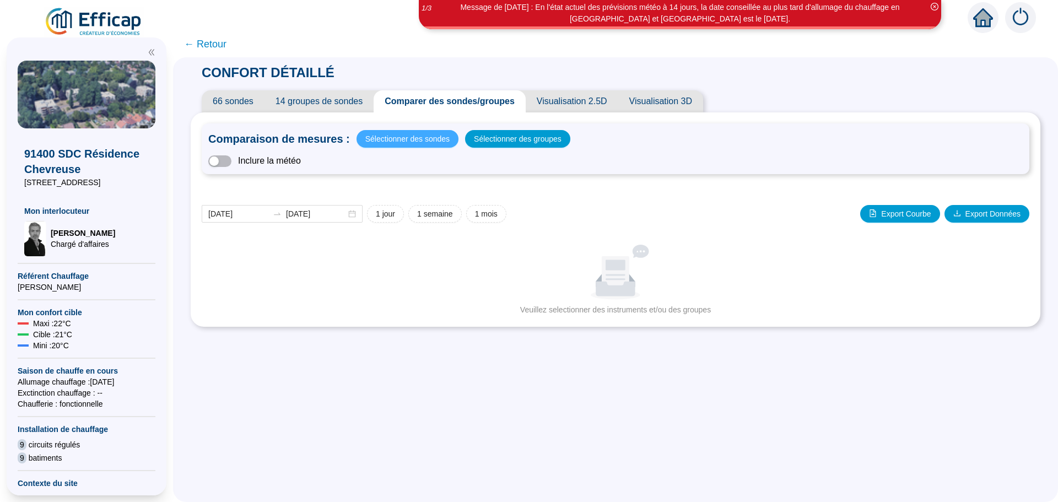
click at [423, 134] on span "Sélectionner des sondes" at bounding box center [407, 138] width 84 height 15
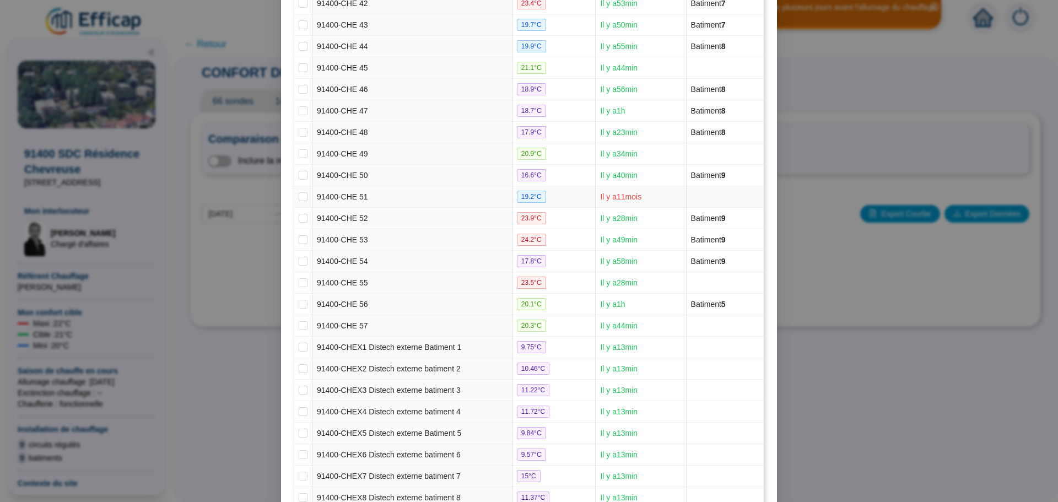
scroll to position [1128, 0]
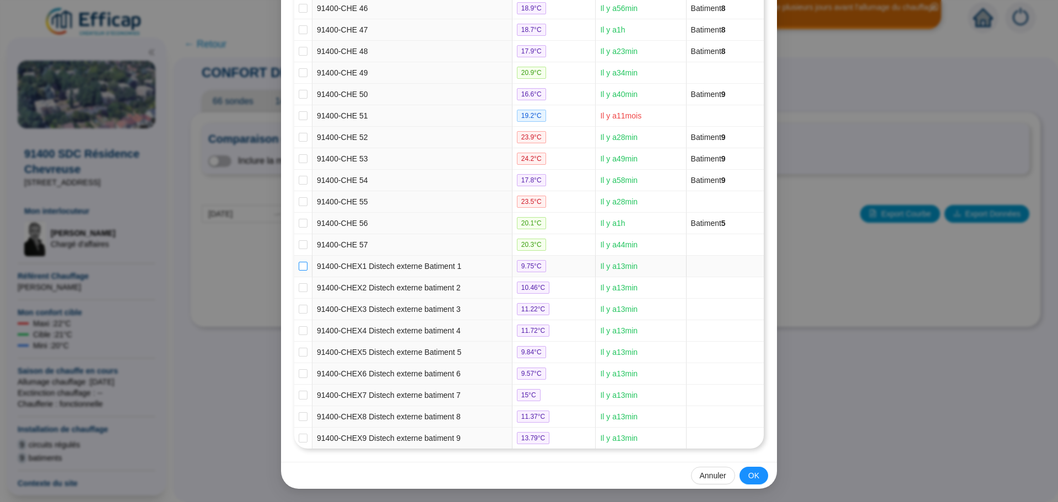
click at [299, 265] on input "checkbox" at bounding box center [303, 266] width 9 height 9
checkbox input "true"
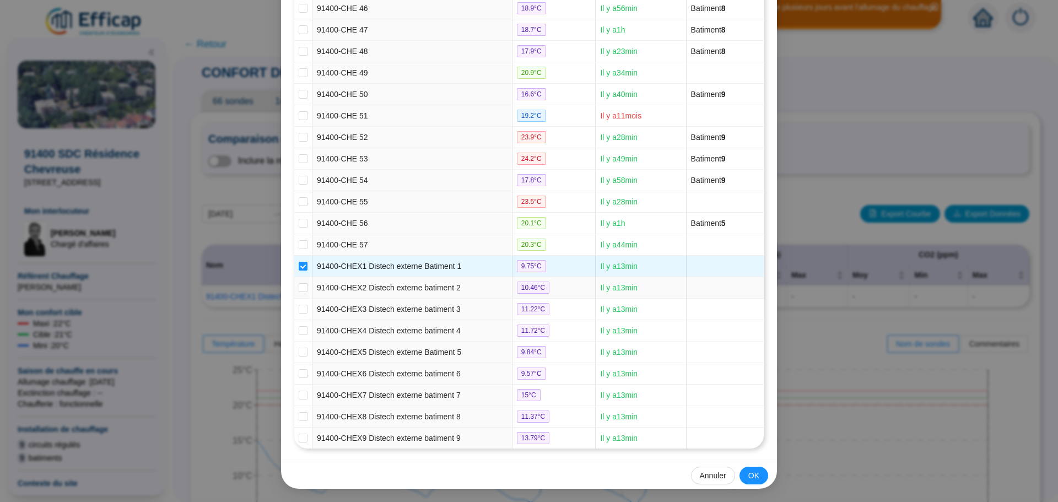
drag, startPoint x: 298, startPoint y: 284, endPoint x: 282, endPoint y: 297, distance: 20.4
click at [299, 285] on input "checkbox" at bounding box center [303, 287] width 9 height 9
checkbox input "true"
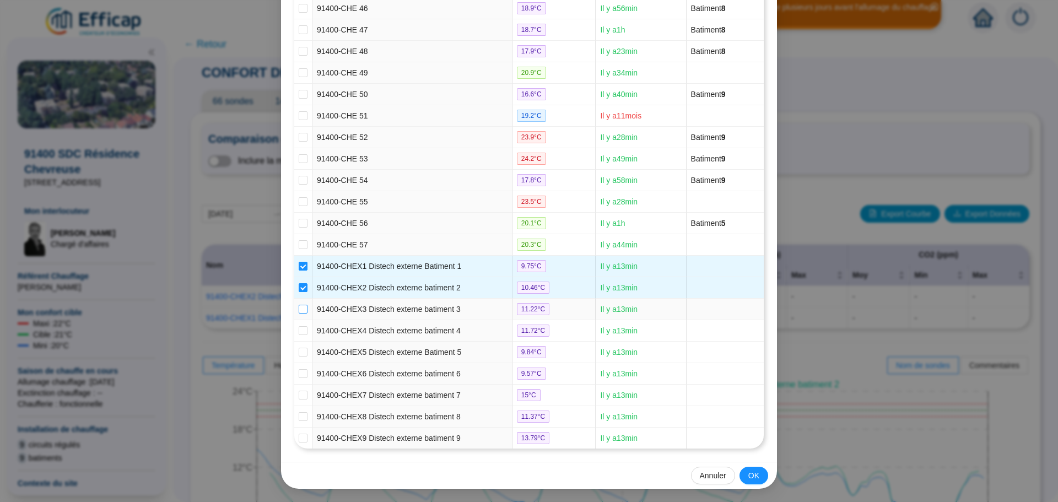
click at [299, 307] on input "checkbox" at bounding box center [303, 309] width 9 height 9
checkbox input "true"
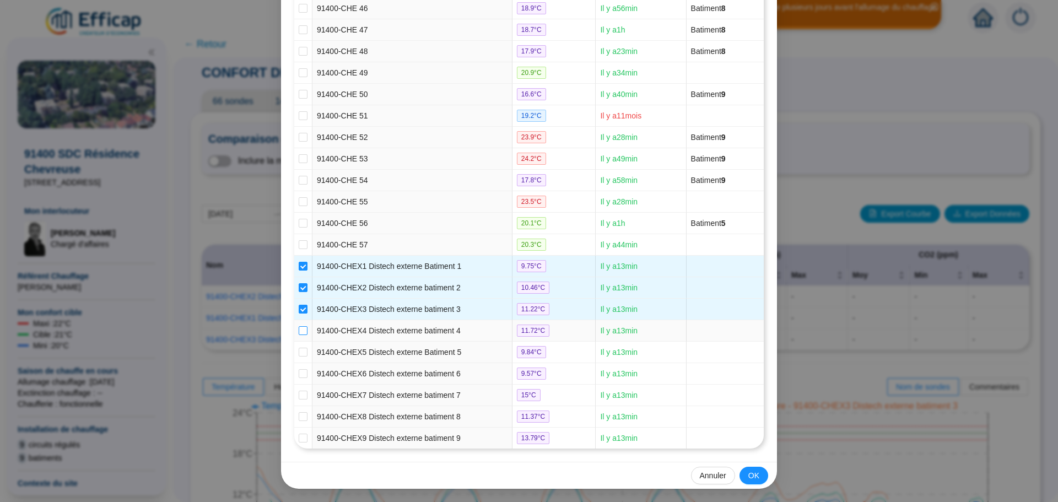
click at [299, 333] on input "checkbox" at bounding box center [303, 330] width 9 height 9
checkbox input "true"
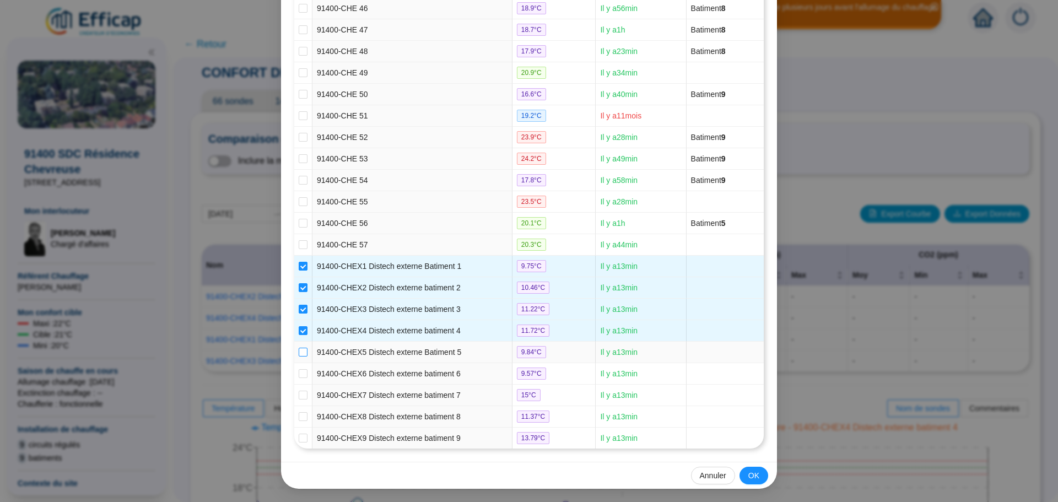
click at [299, 354] on input "checkbox" at bounding box center [303, 352] width 9 height 9
checkbox input "true"
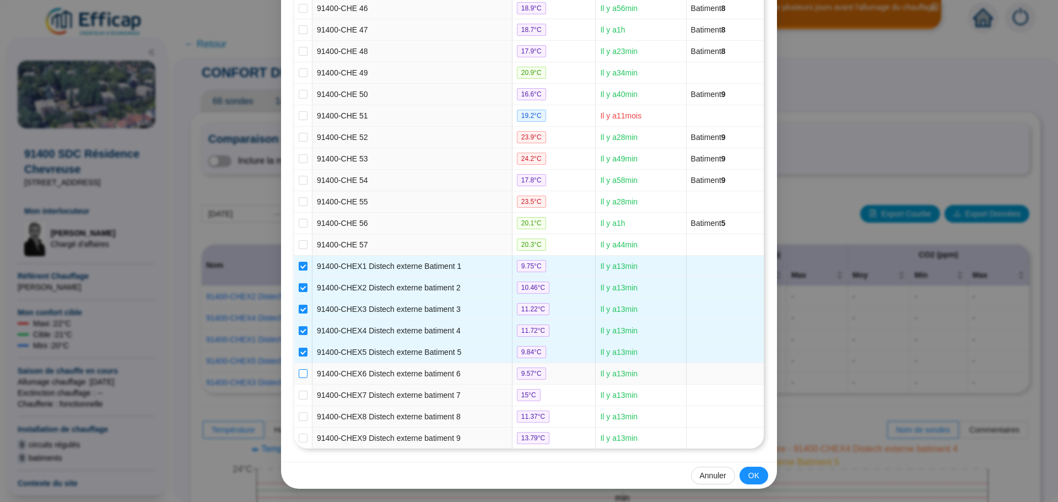
click at [299, 370] on input "checkbox" at bounding box center [303, 373] width 9 height 9
checkbox input "true"
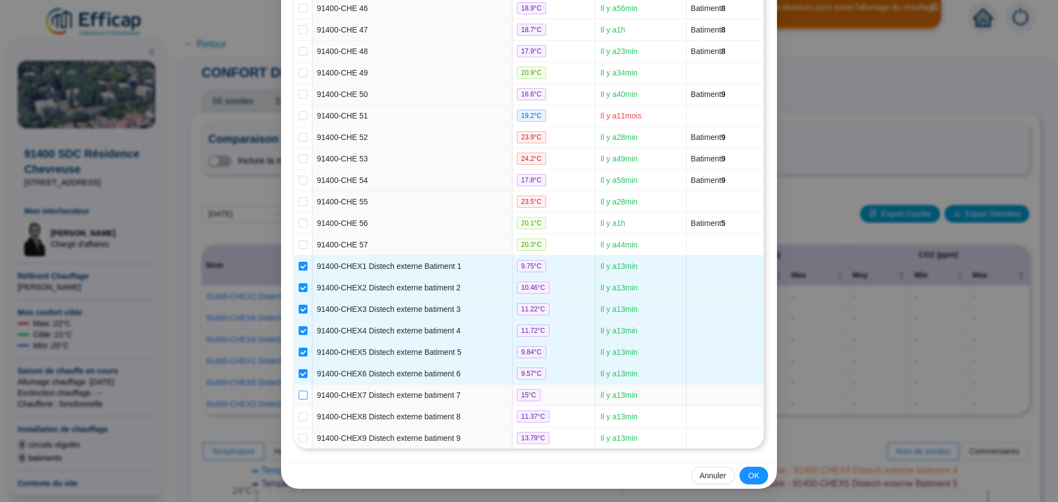
click at [302, 394] on input "checkbox" at bounding box center [303, 395] width 9 height 9
checkbox input "true"
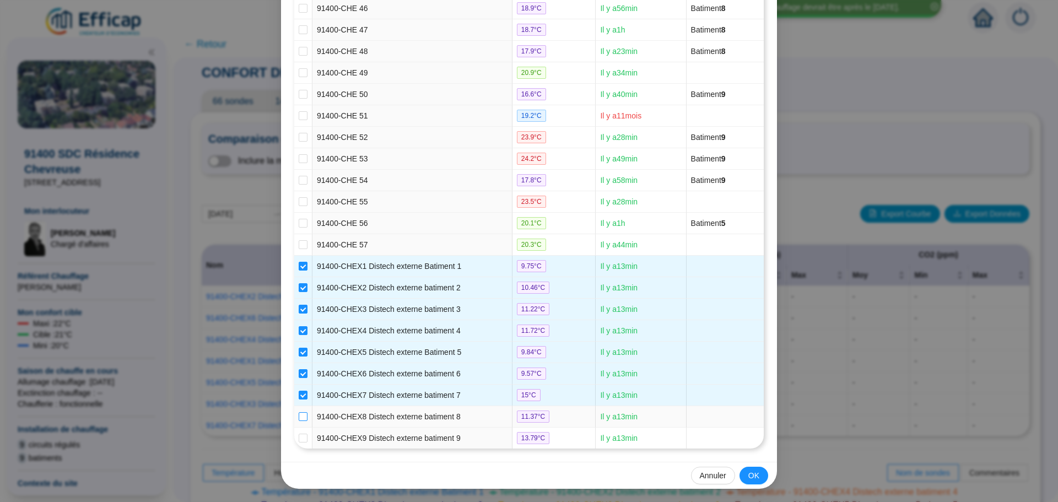
click at [299, 414] on input "checkbox" at bounding box center [303, 416] width 9 height 9
checkbox input "true"
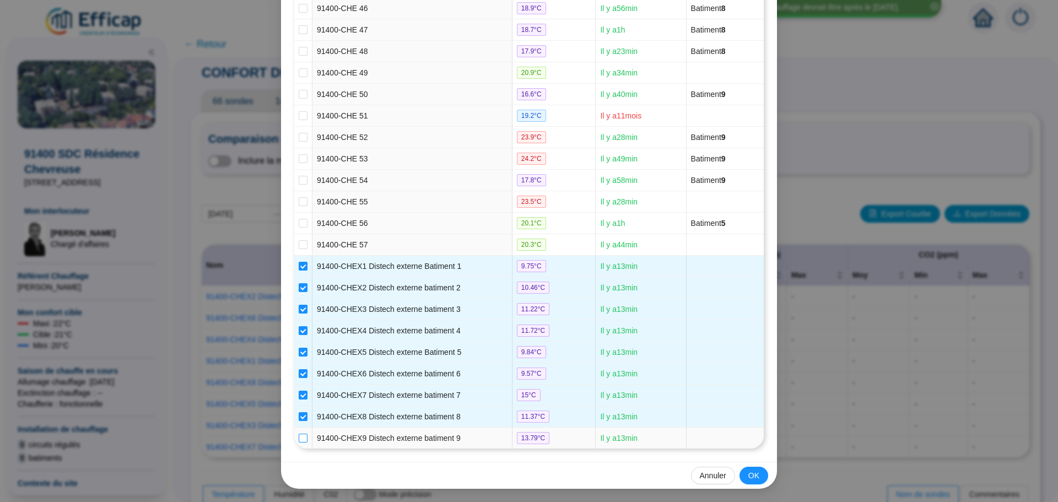
click at [300, 435] on input "checkbox" at bounding box center [303, 438] width 9 height 9
checkbox input "true"
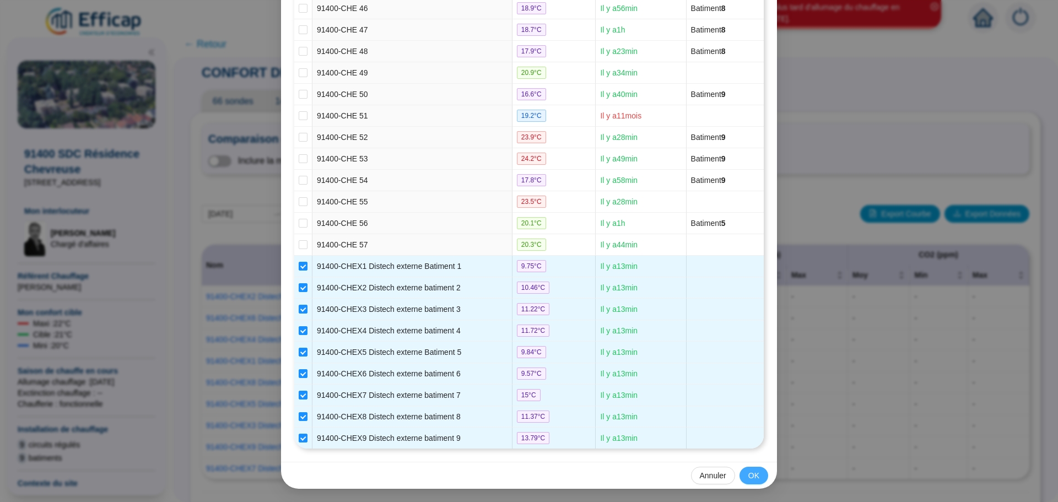
click at [755, 481] on span "OK" at bounding box center [753, 476] width 11 height 12
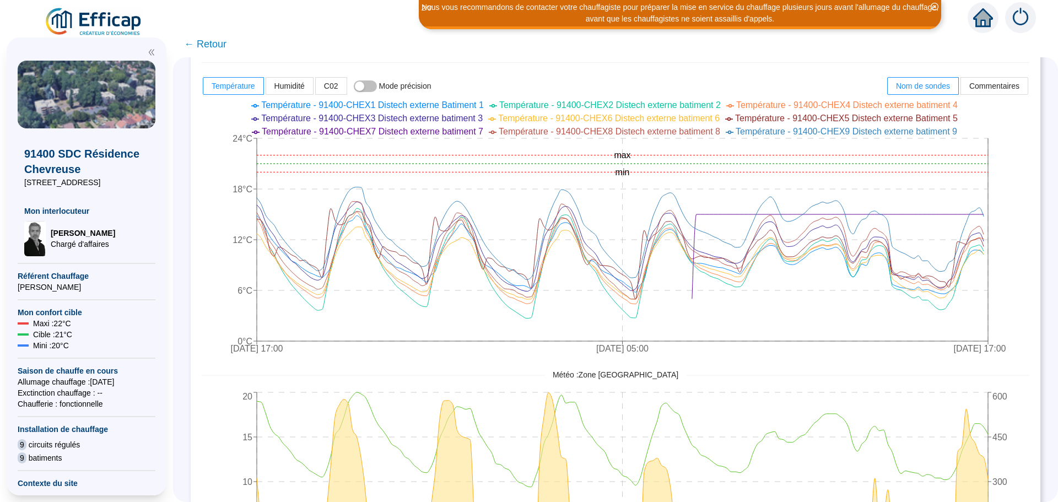
scroll to position [435, 0]
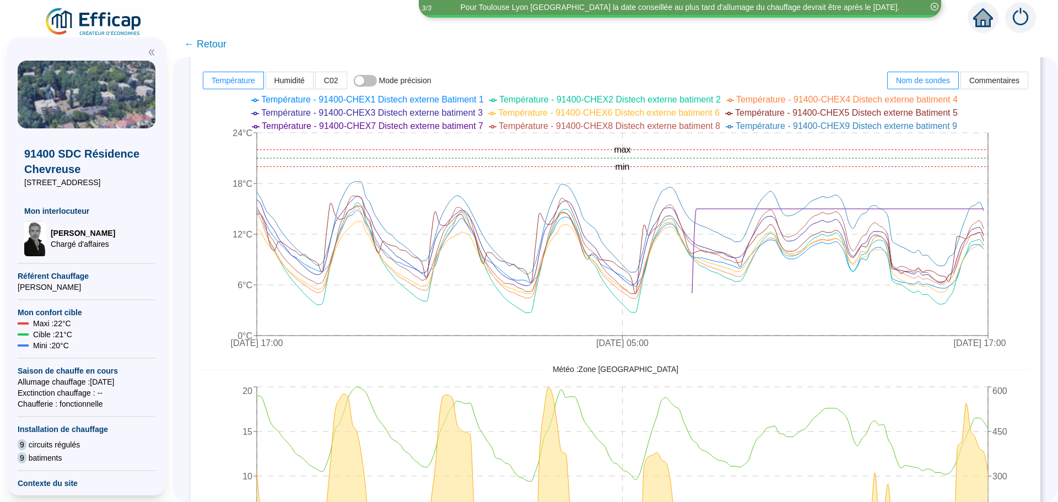
drag, startPoint x: 1018, startPoint y: 358, endPoint x: 1024, endPoint y: 432, distance: 73.6
click at [1024, 432] on div "Comparaison de mesures : 9 sondes sélectionnées Sélectionner des groupes Inclur…" at bounding box center [616, 146] width 850 height 939
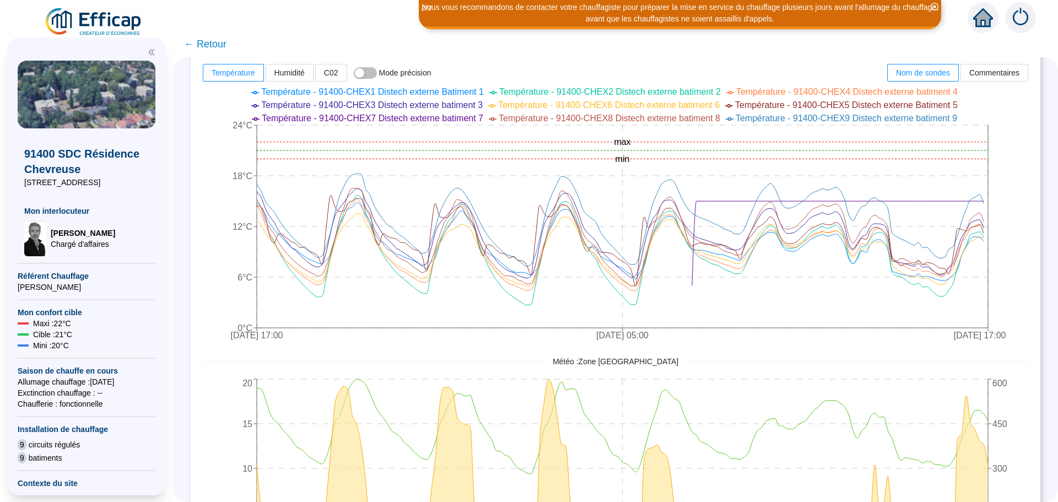
scroll to position [454, 0]
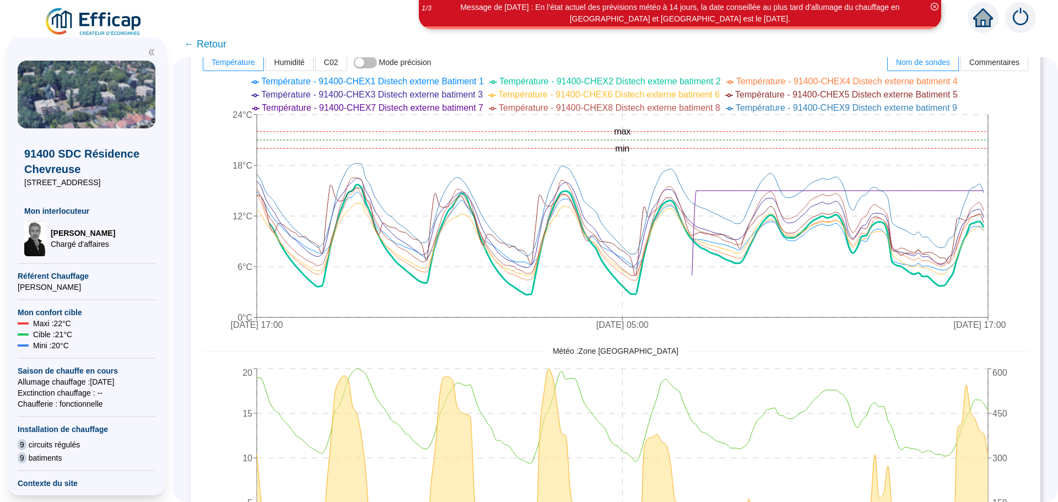
click at [227, 46] on span "← Retour" at bounding box center [205, 43] width 42 height 15
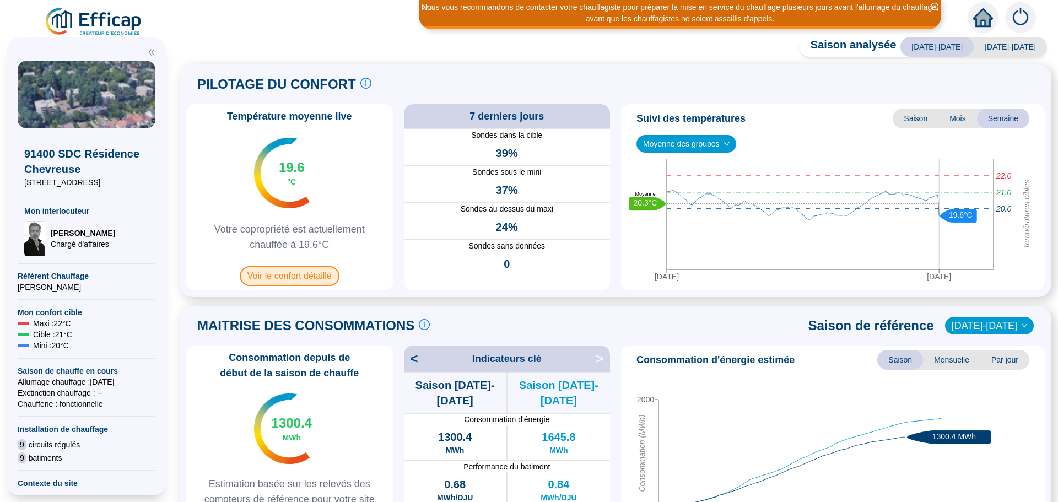
click at [302, 278] on span "Voir le confort détaillé" at bounding box center [290, 276] width 100 height 20
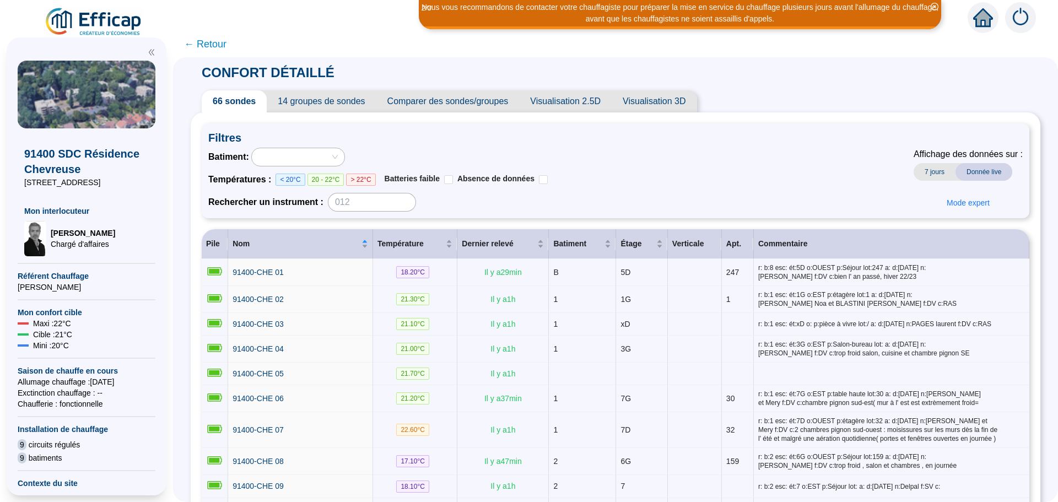
click at [483, 96] on span "Comparer des sondes/groupes" at bounding box center [447, 101] width 143 height 22
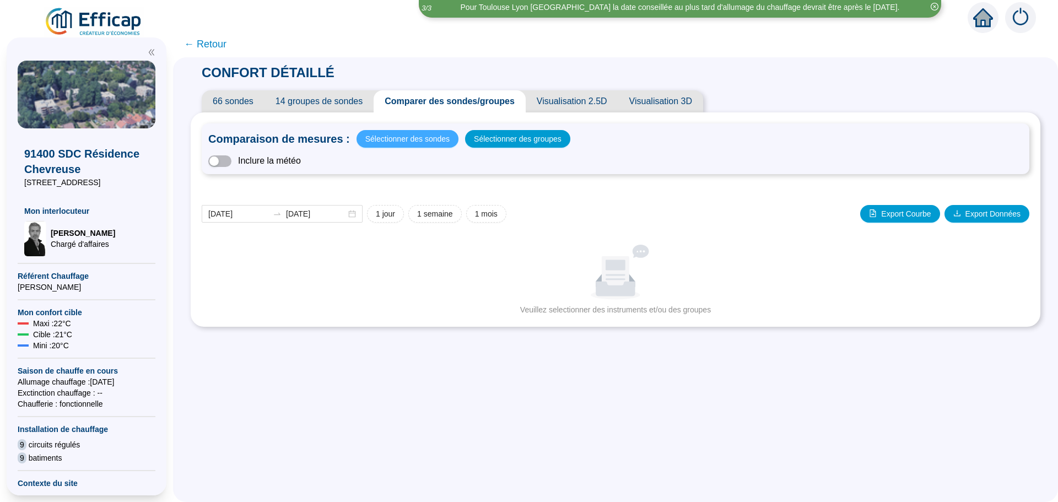
click at [421, 144] on span "Sélectionner des sondes" at bounding box center [407, 138] width 84 height 15
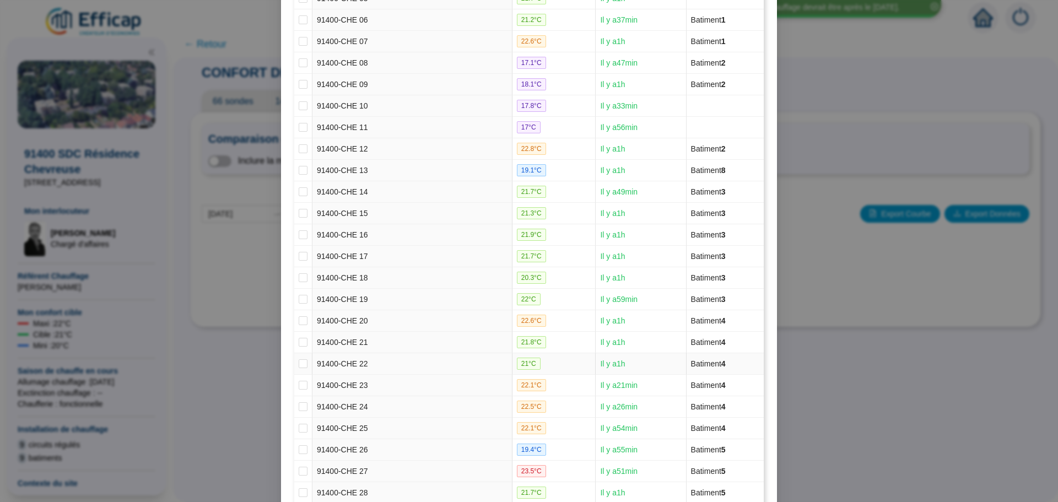
scroll to position [276, 0]
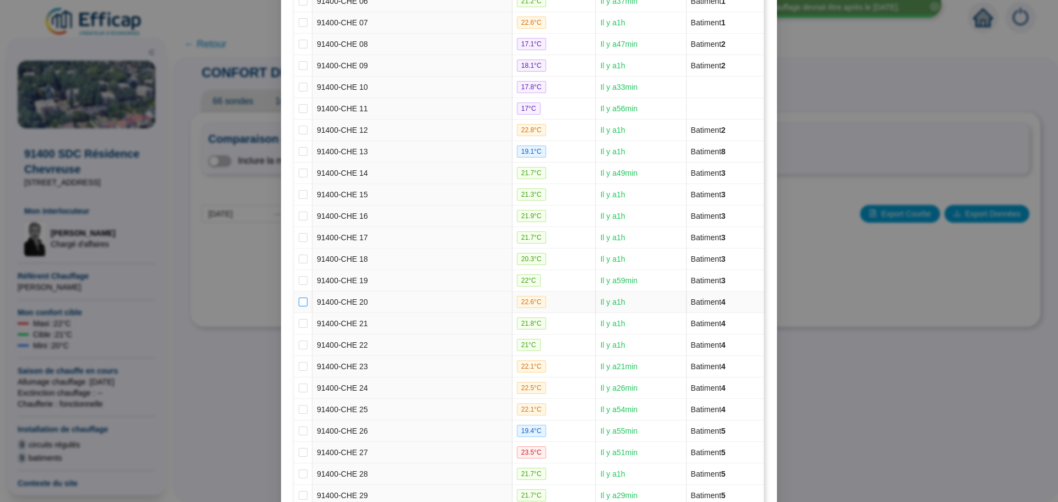
click at [299, 304] on input "checkbox" at bounding box center [303, 302] width 9 height 9
checkbox input "true"
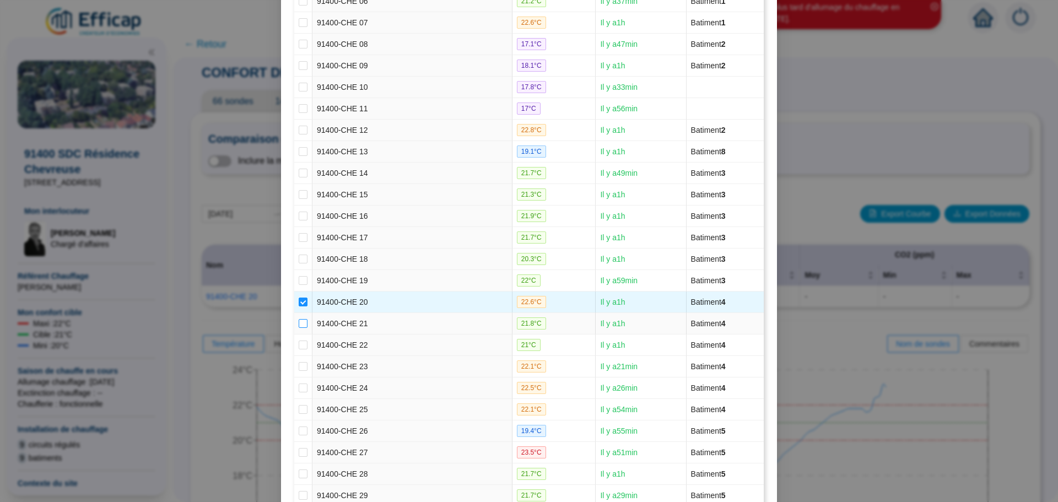
click at [299, 319] on input "checkbox" at bounding box center [303, 323] width 9 height 9
checkbox input "true"
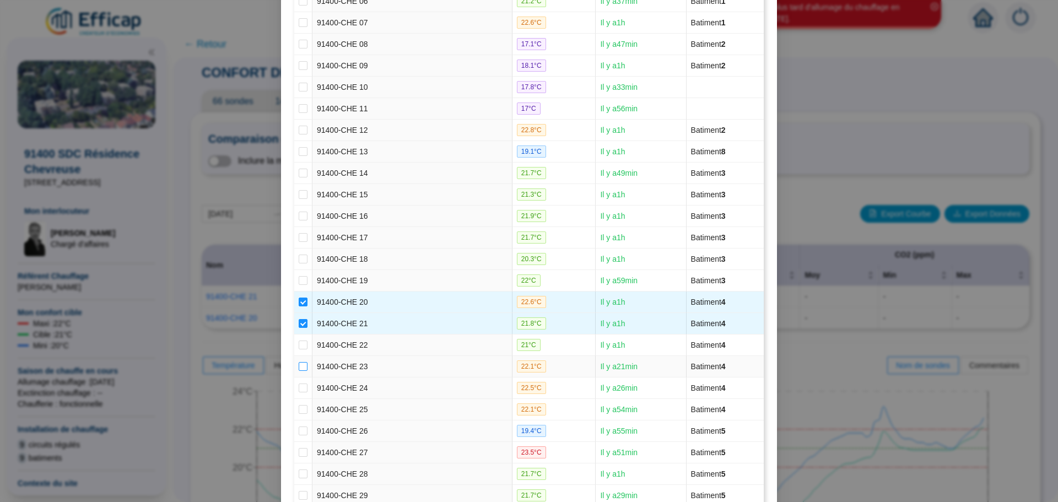
click at [299, 364] on input "checkbox" at bounding box center [303, 366] width 9 height 9
checkbox input "true"
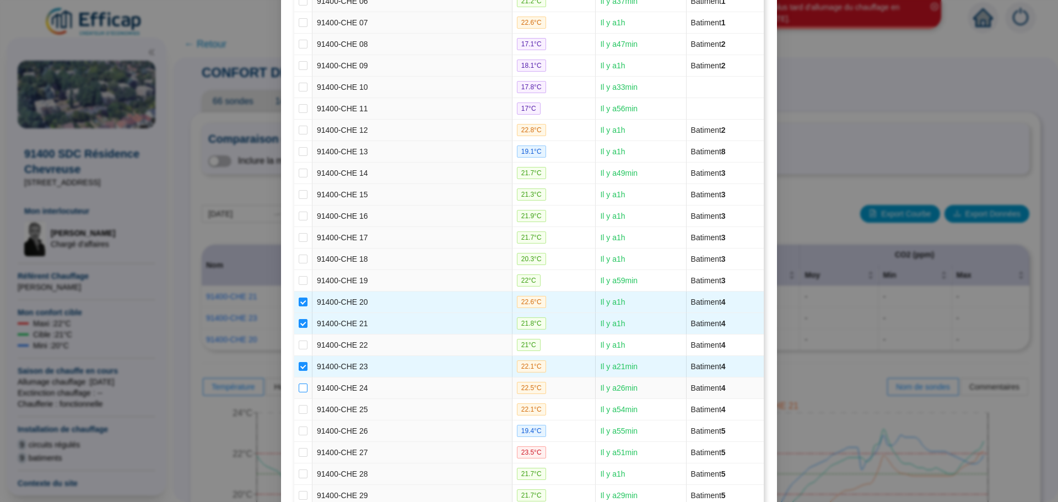
click at [299, 387] on input "checkbox" at bounding box center [303, 388] width 9 height 9
checkbox input "true"
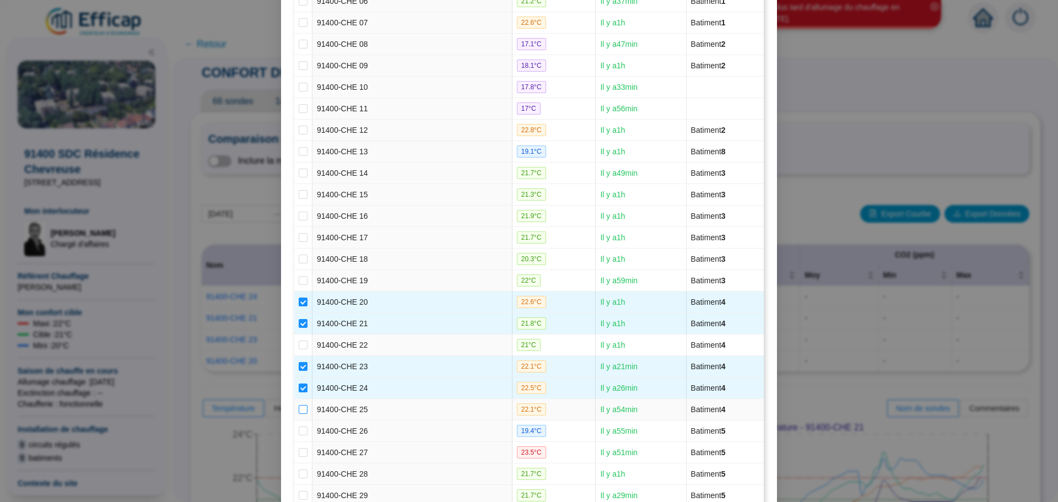
click at [300, 409] on input "checkbox" at bounding box center [303, 409] width 9 height 9
checkbox input "true"
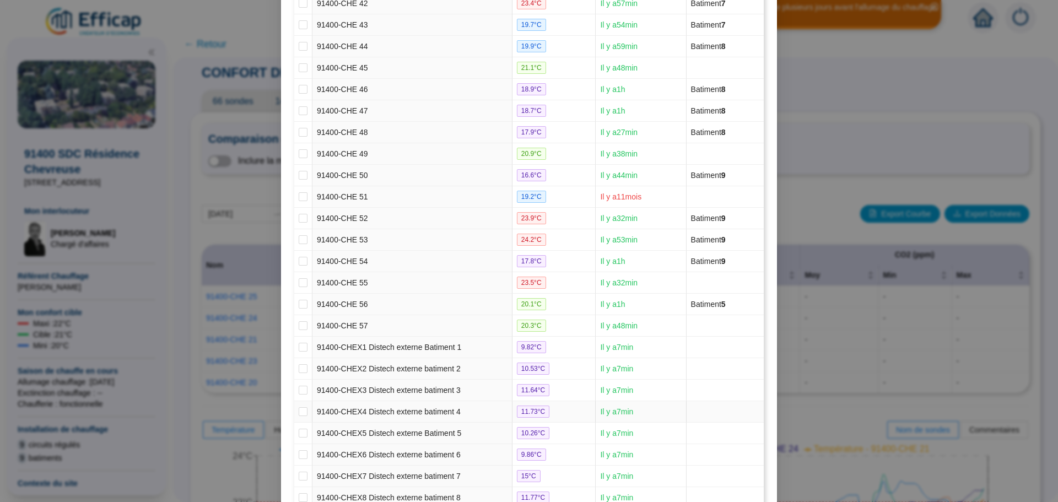
scroll to position [1128, 0]
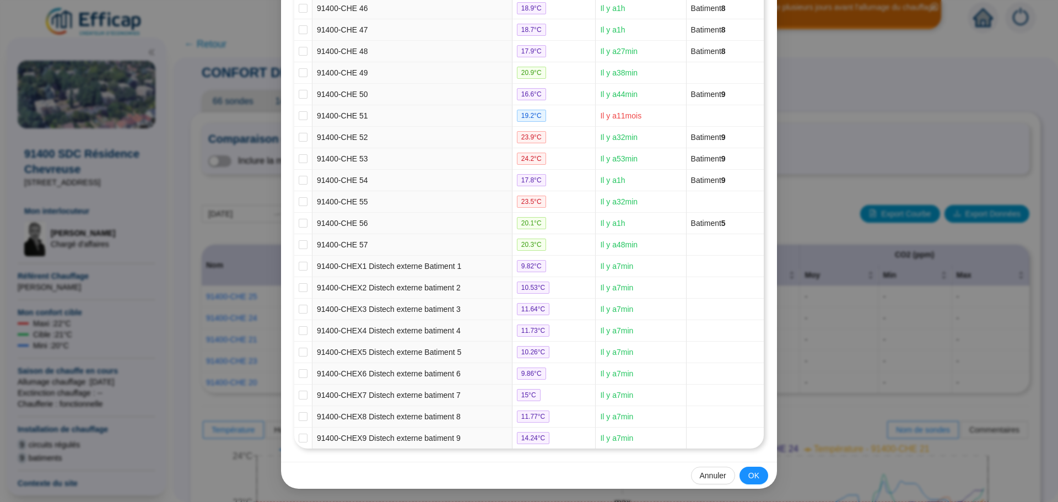
click at [761, 473] on button "OK" at bounding box center [754, 476] width 29 height 18
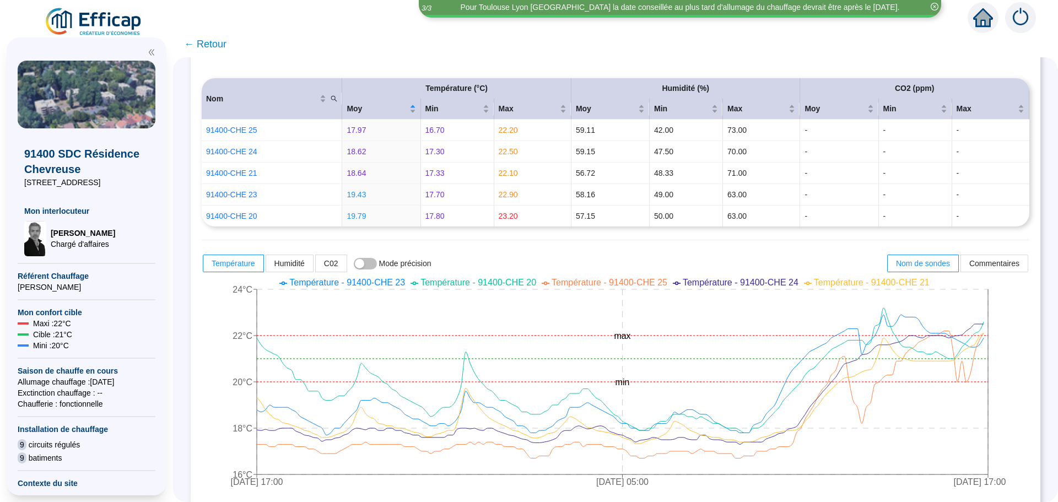
scroll to position [160, 0]
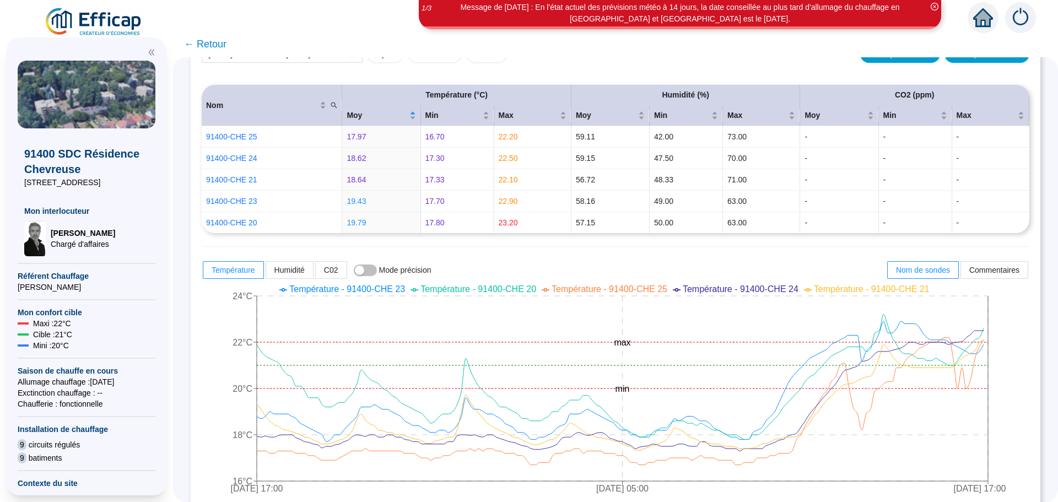
click at [211, 45] on span "← Retour" at bounding box center [205, 43] width 42 height 15
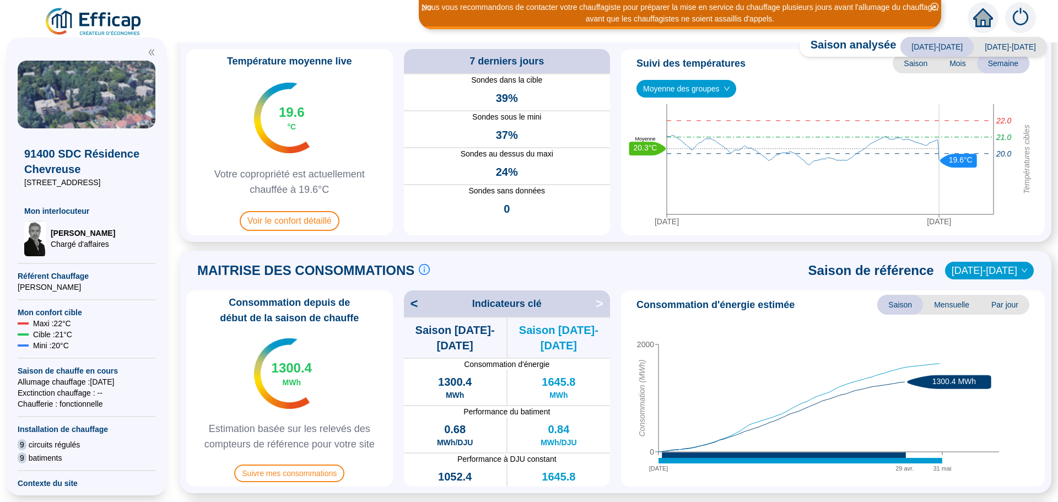
scroll to position [165, 0]
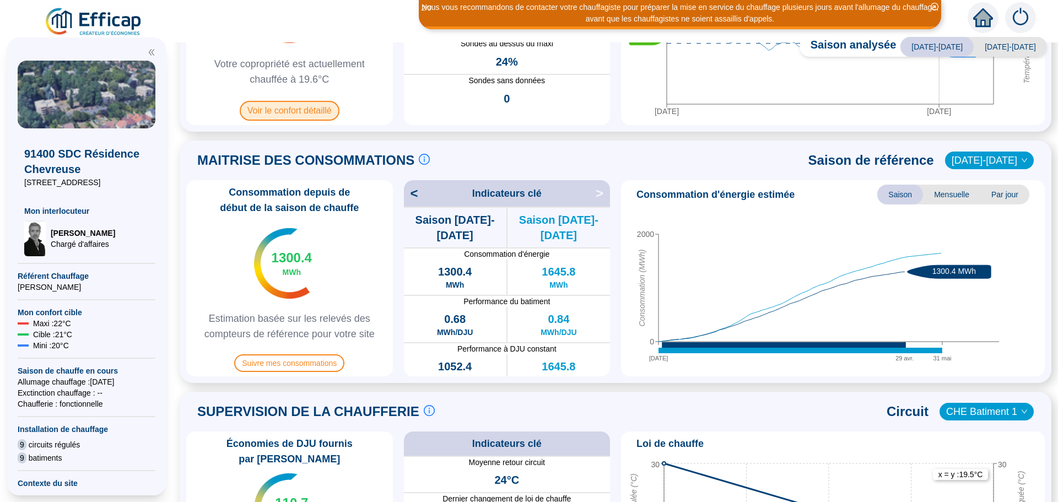
click at [331, 112] on span "Voir le confort détaillé" at bounding box center [290, 111] width 100 height 20
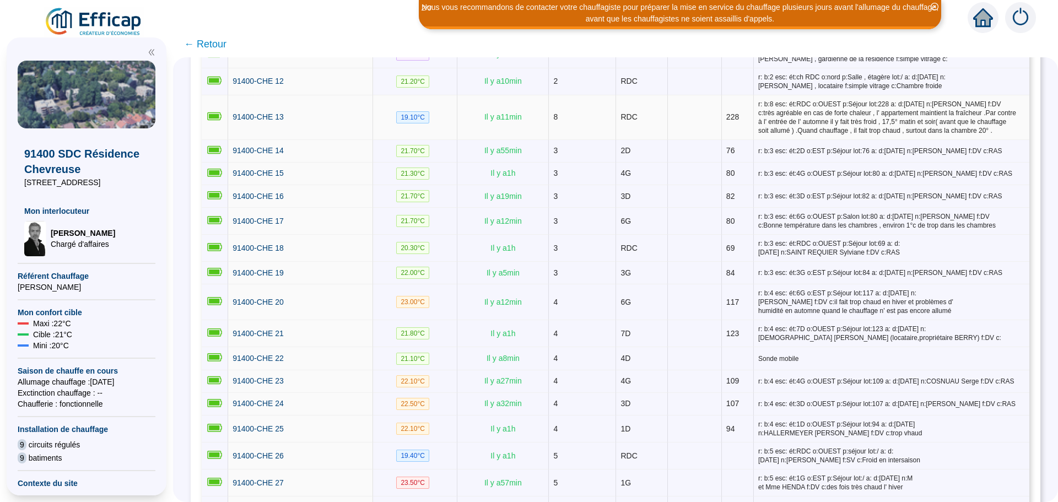
scroll to position [551, 0]
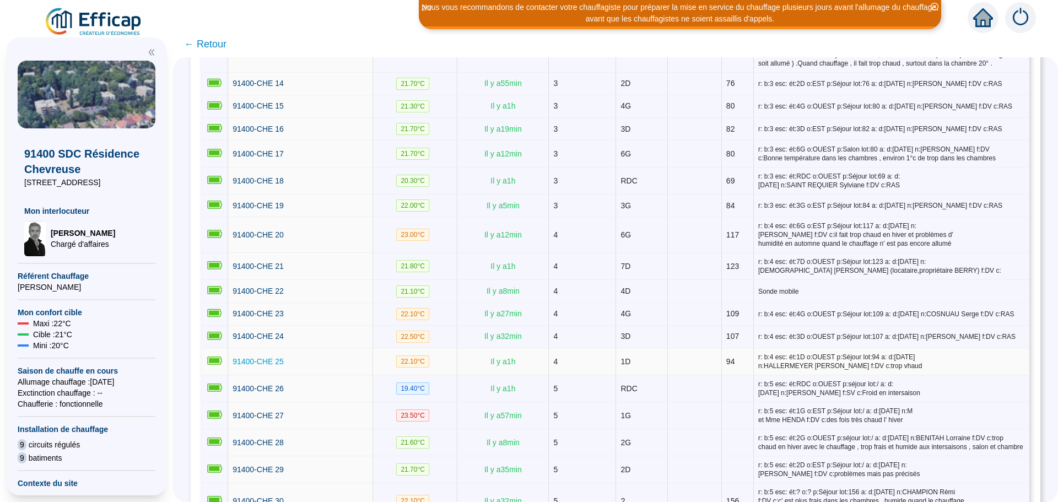
click at [278, 357] on span "91400-CHE 25" at bounding box center [258, 361] width 51 height 9
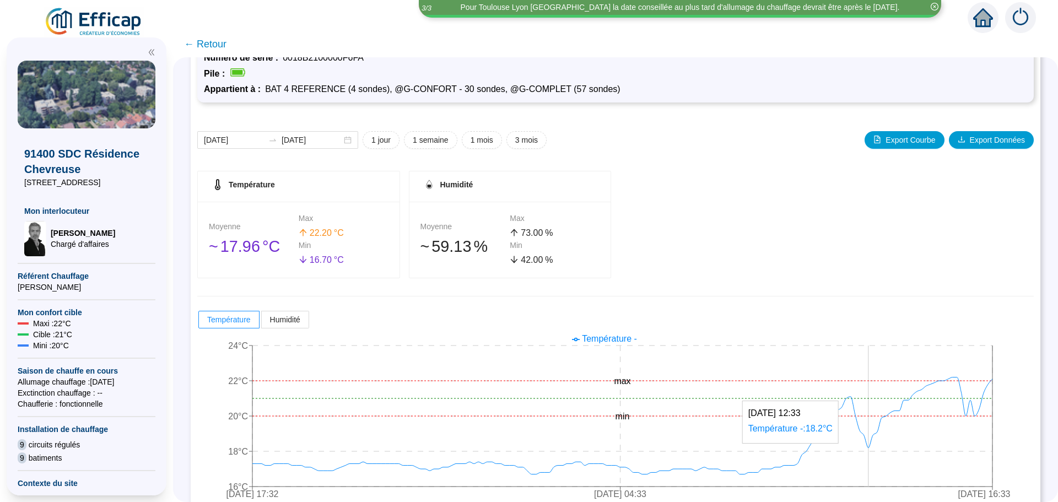
scroll to position [87, 0]
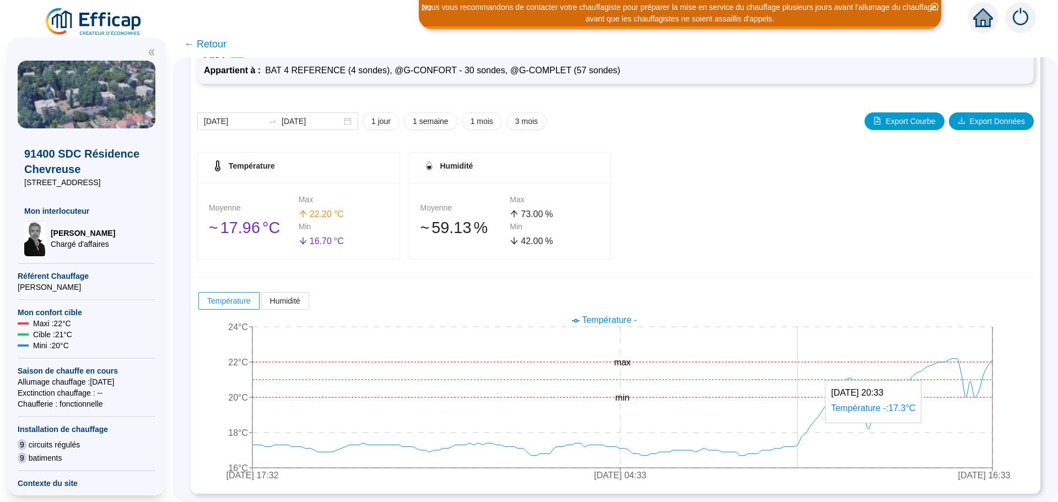
drag, startPoint x: 836, startPoint y: 441, endPoint x: 806, endPoint y: 450, distance: 31.2
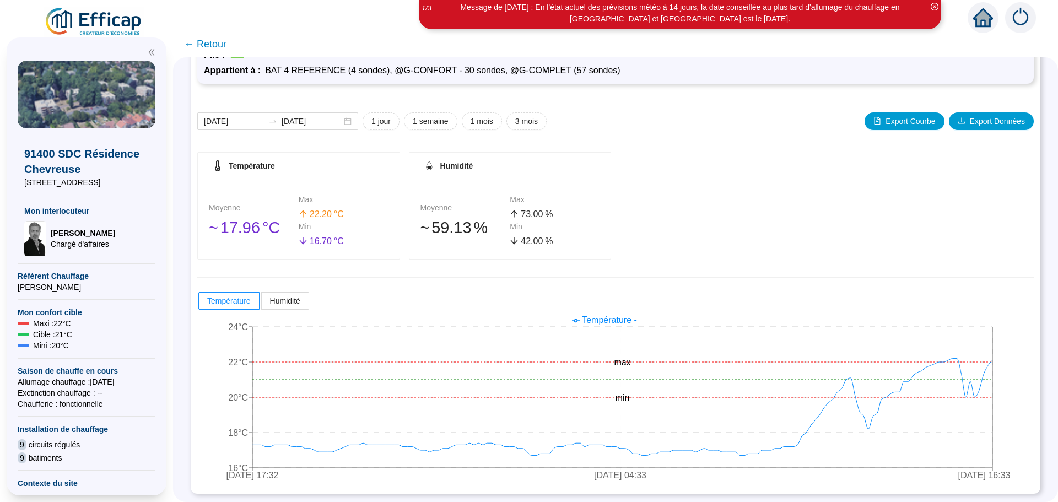
click at [209, 36] on span "← Retour" at bounding box center [615, 44] width 885 height 26
click at [215, 41] on span "← Retour" at bounding box center [205, 43] width 42 height 15
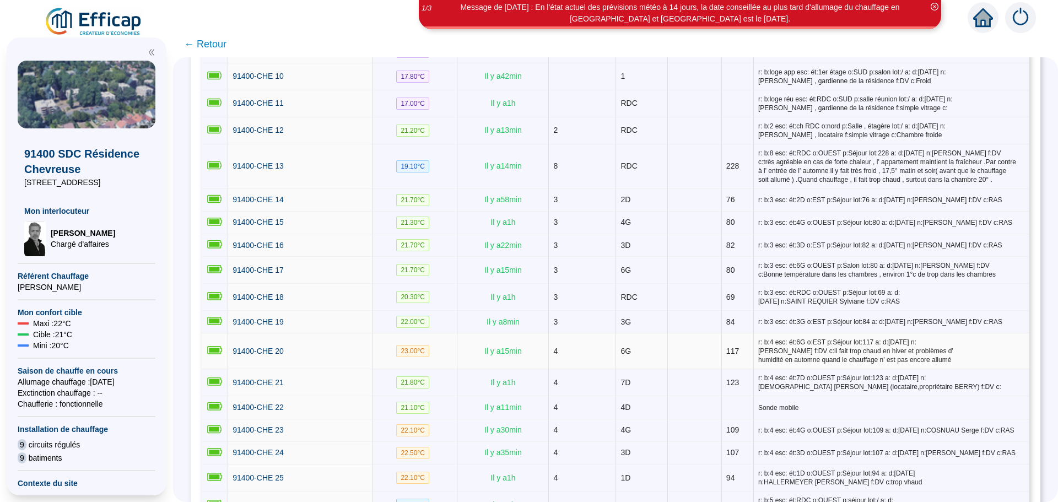
scroll to position [496, 0]
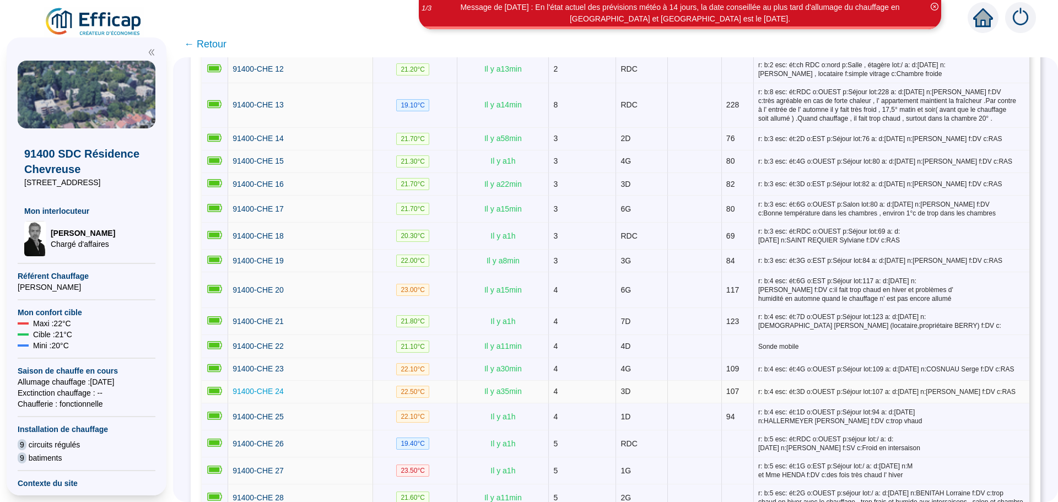
click at [284, 387] on span "91400-CHE 24" at bounding box center [258, 391] width 51 height 9
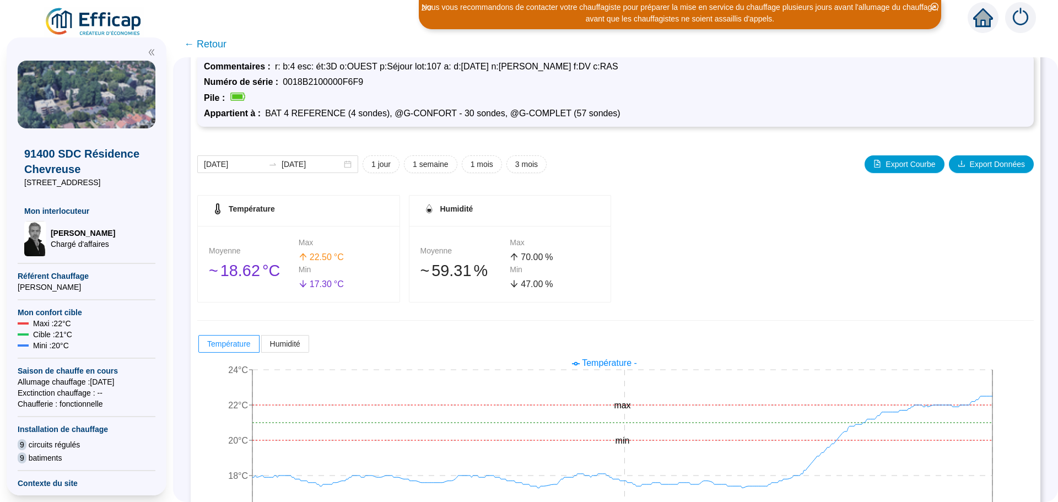
scroll to position [87, 0]
